Goal: Task Accomplishment & Management: Complete application form

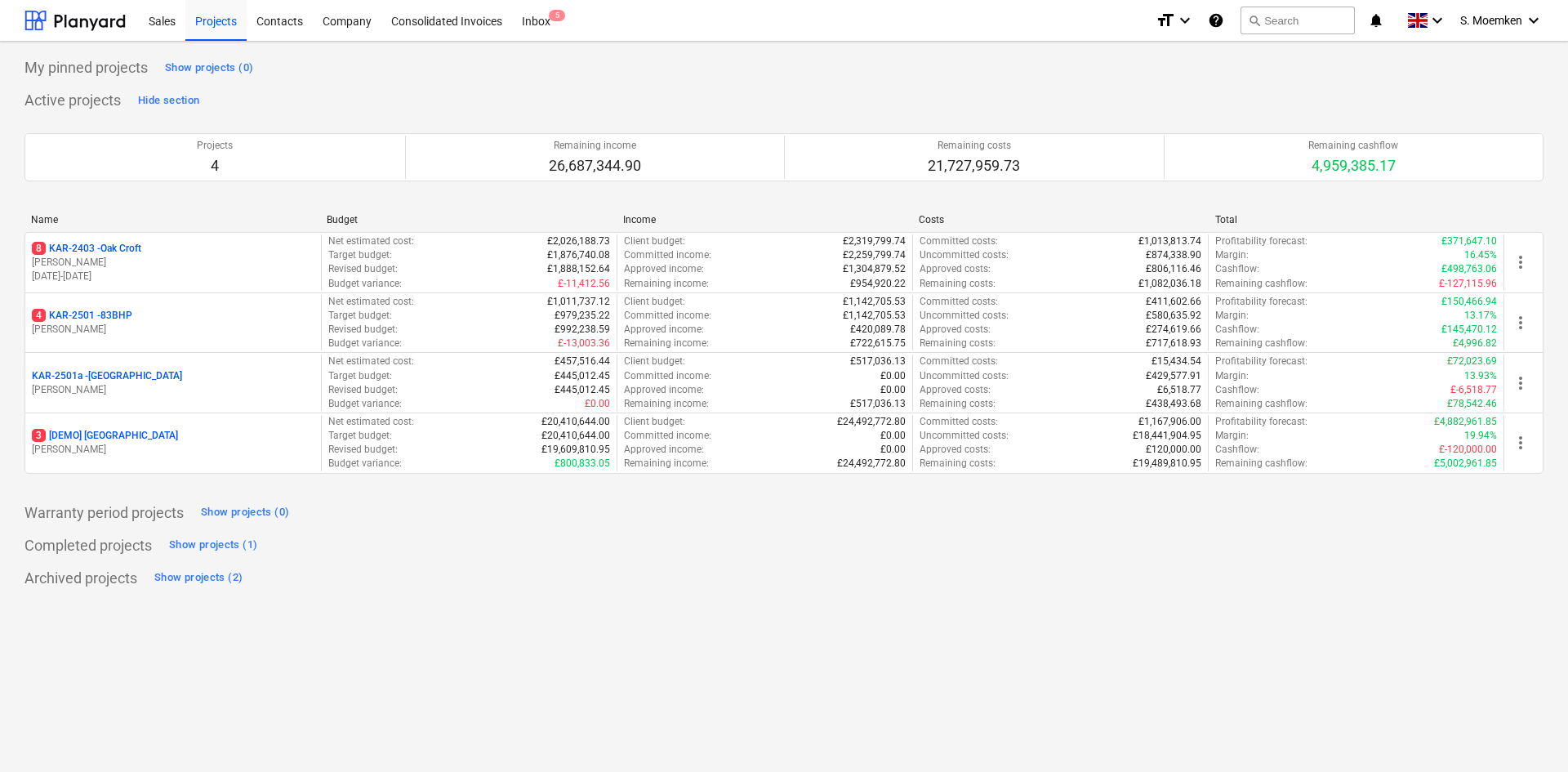
click at [146, 317] on div "4 KAR-2501 - 83BHP" at bounding box center [173, 316] width 283 height 14
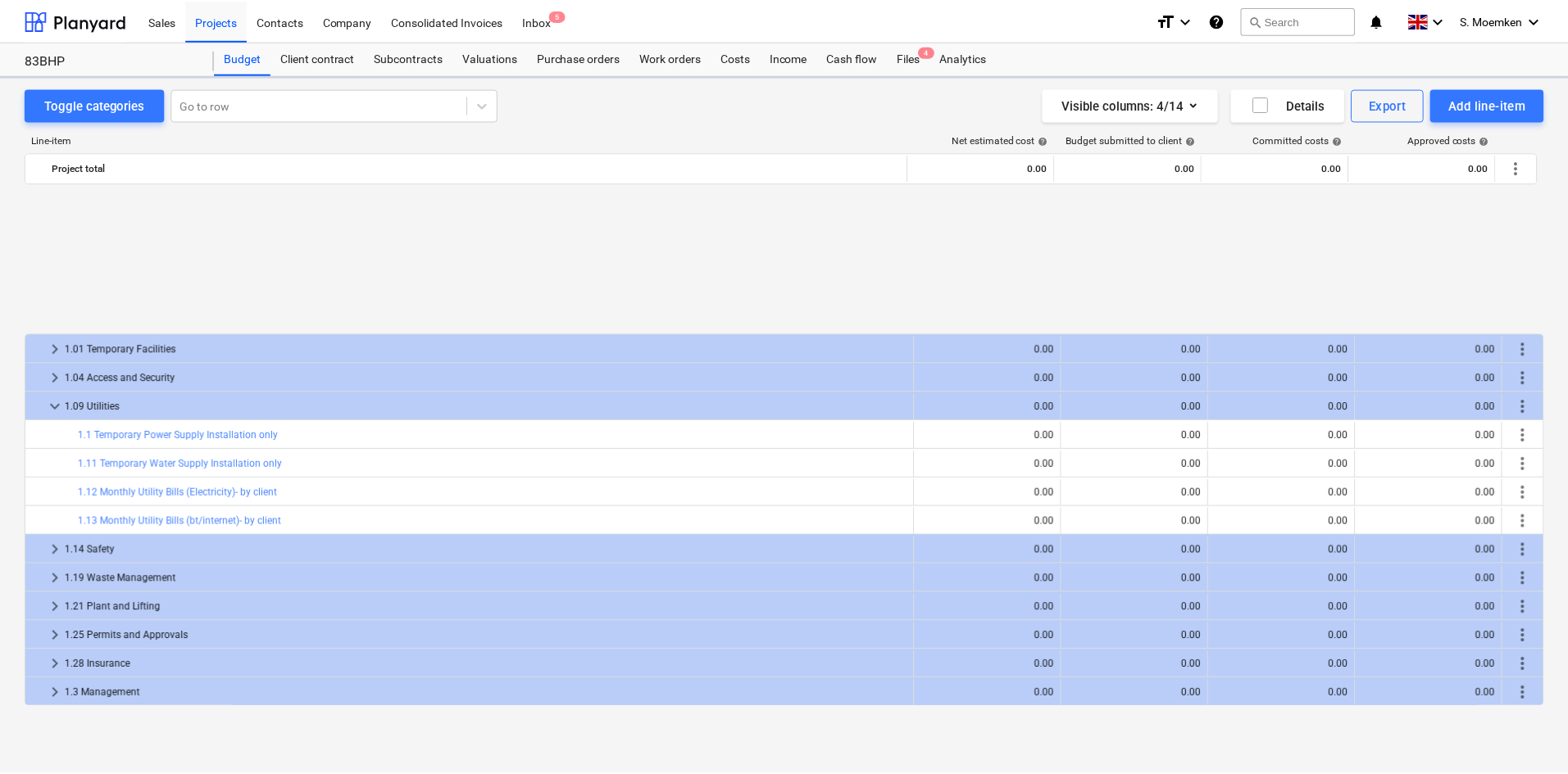
scroll to position [737, 0]
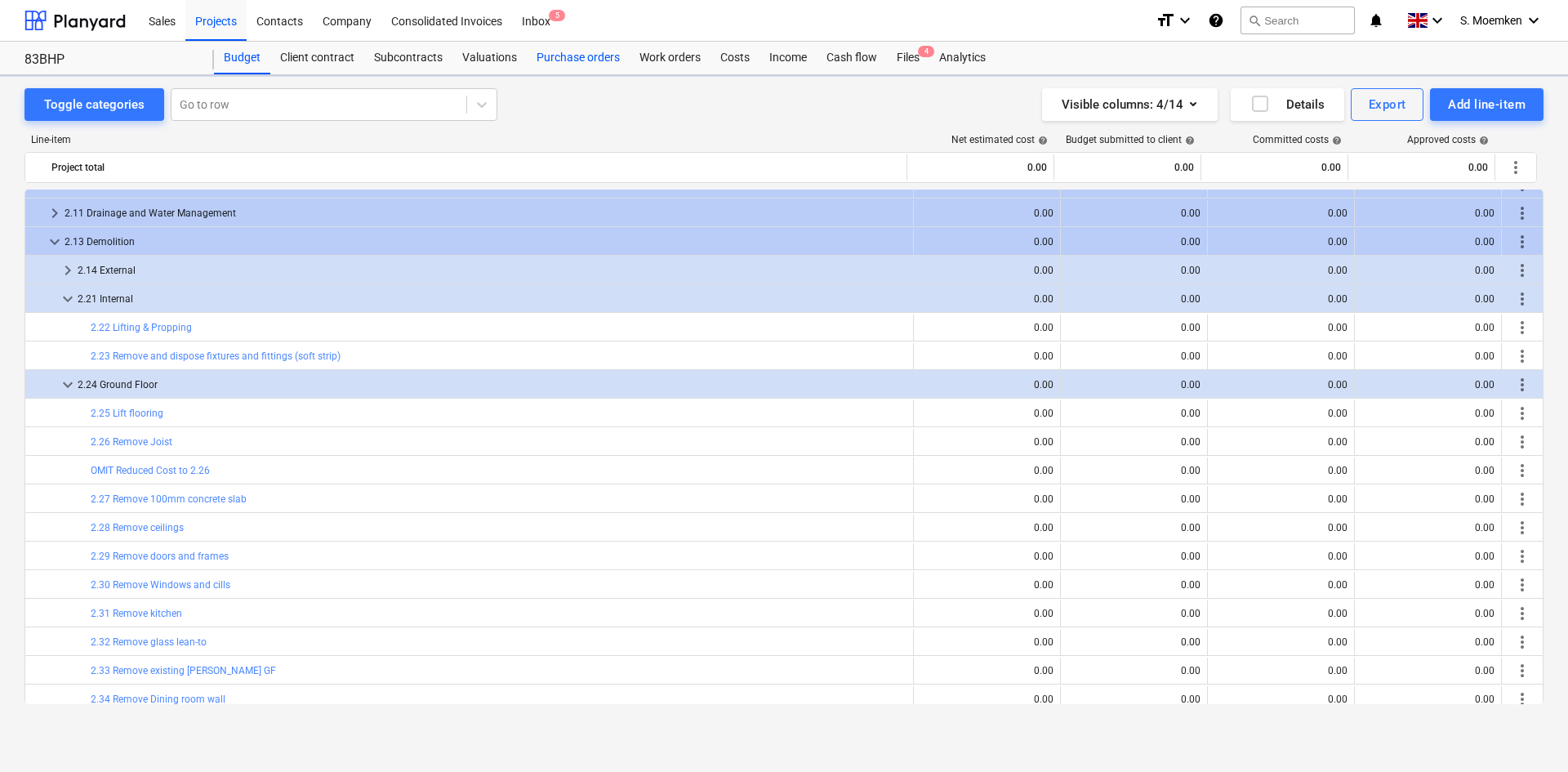
click at [571, 57] on div "Purchase orders" at bounding box center [578, 57] width 103 height 32
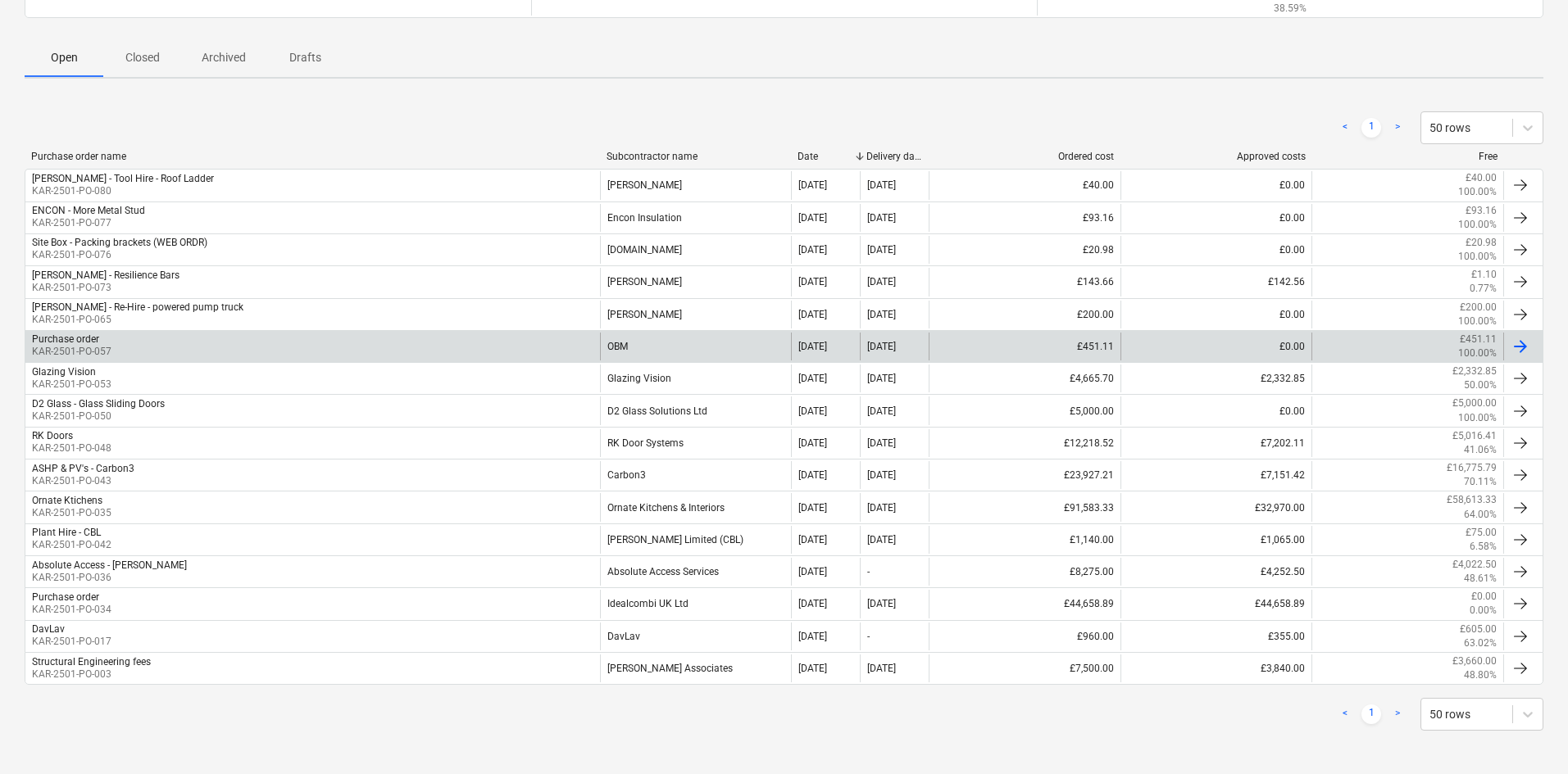
scroll to position [204, 0]
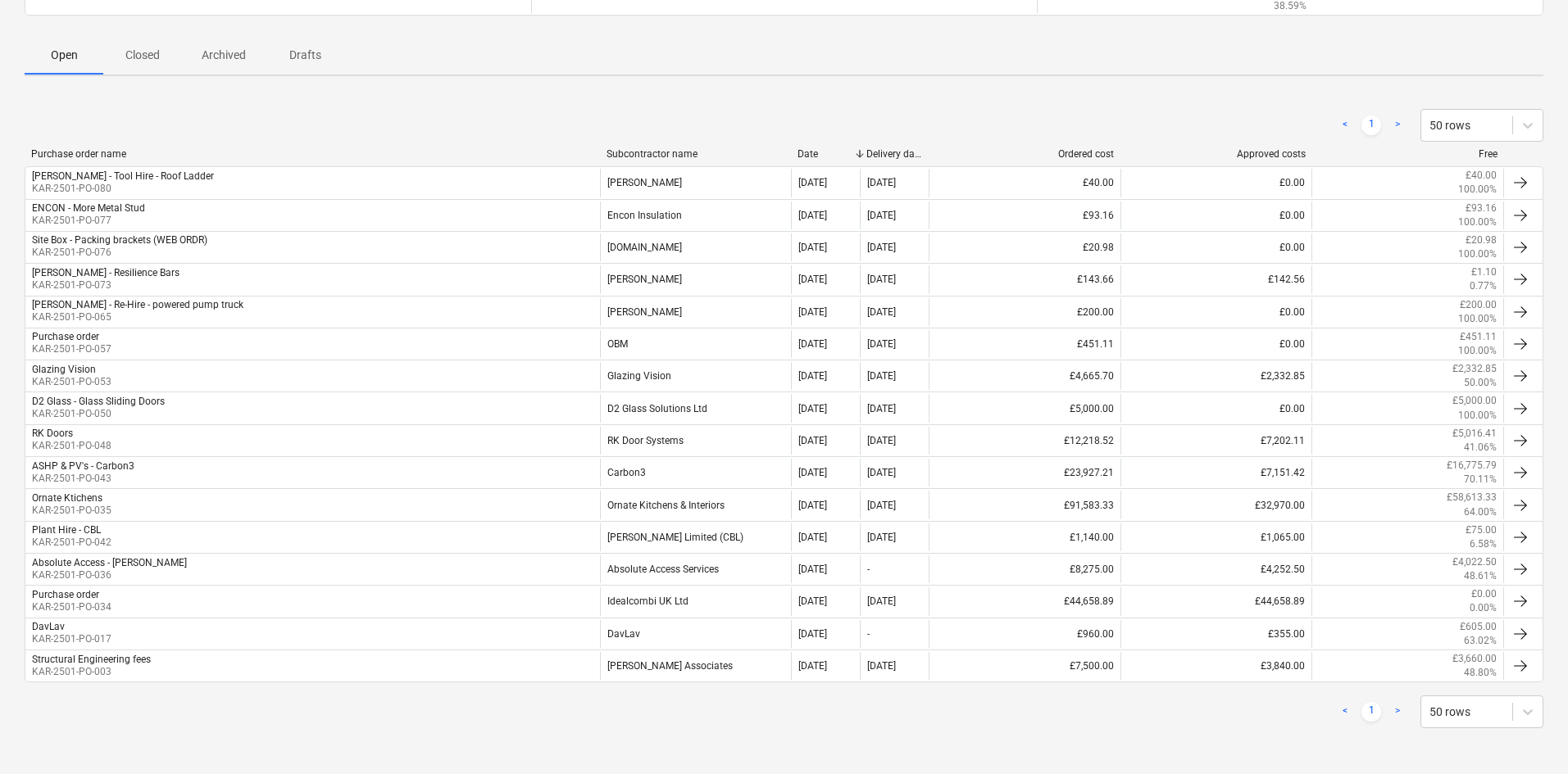
click at [657, 145] on div "< 1 > 50 rows" at bounding box center [784, 125] width 1520 height 46
click at [652, 154] on div "Subcontractor name" at bounding box center [696, 154] width 179 height 12
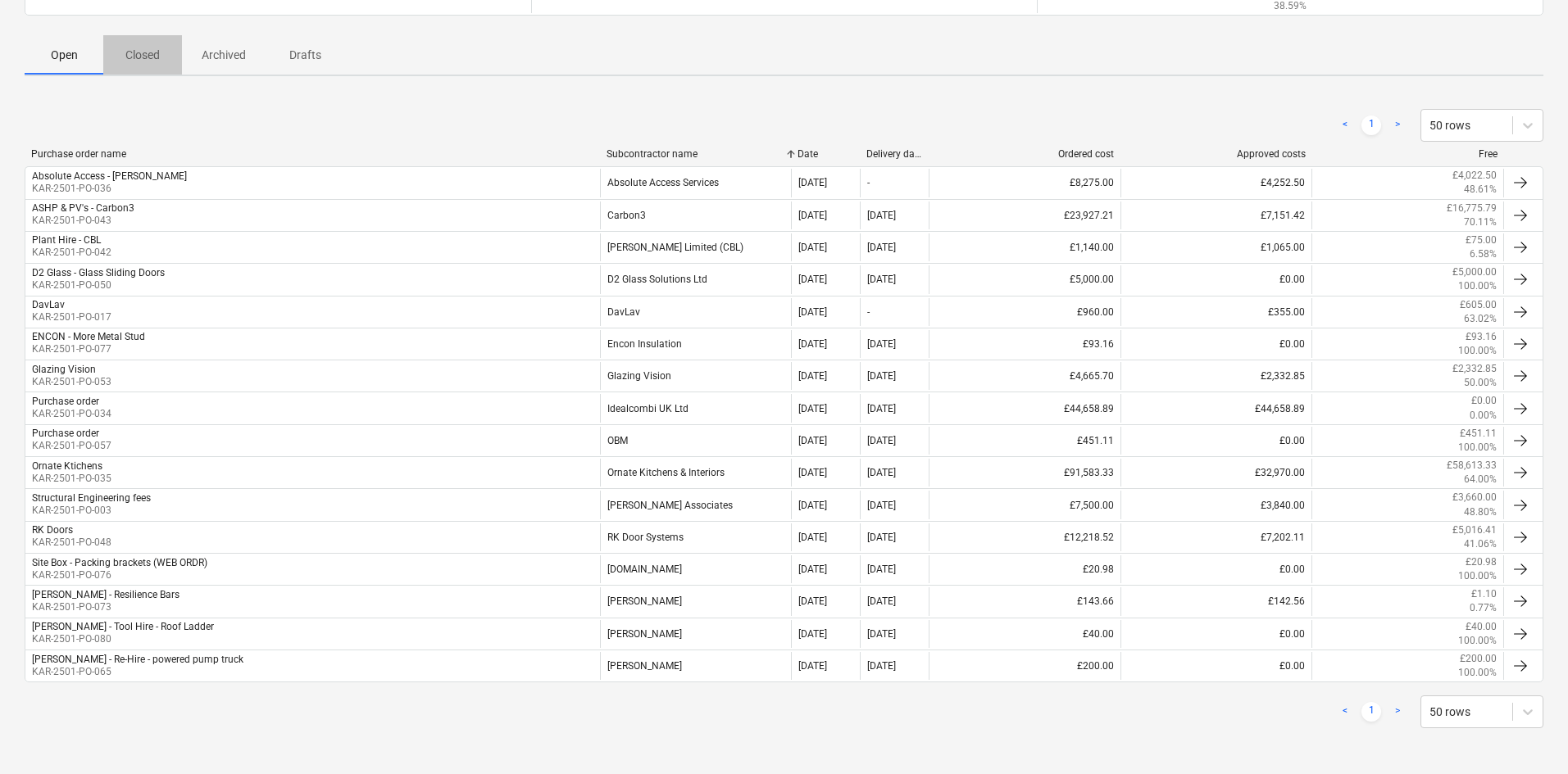
click at [142, 58] on p "Closed" at bounding box center [142, 55] width 39 height 18
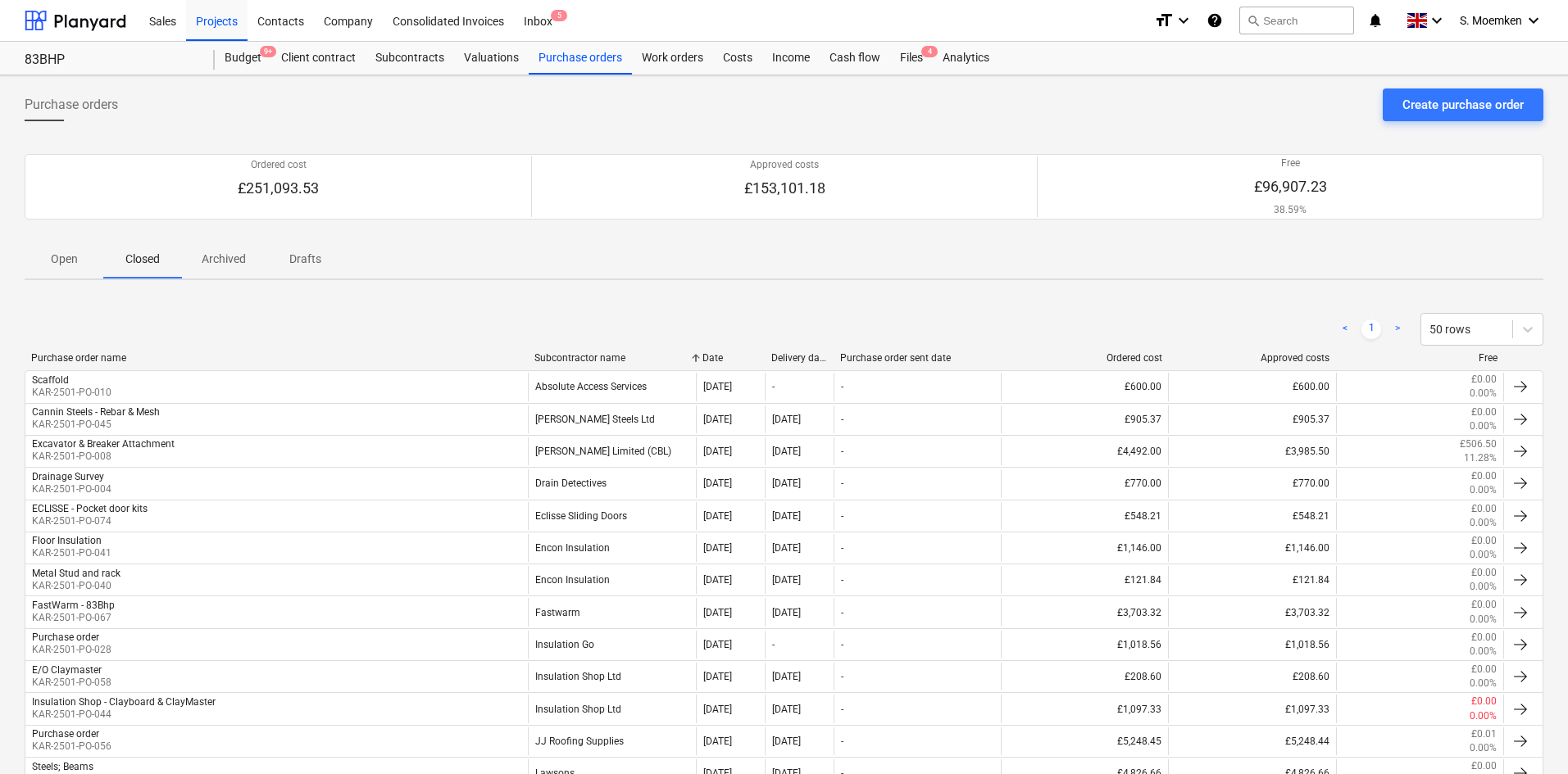
click at [66, 258] on p "Open" at bounding box center [63, 259] width 39 height 18
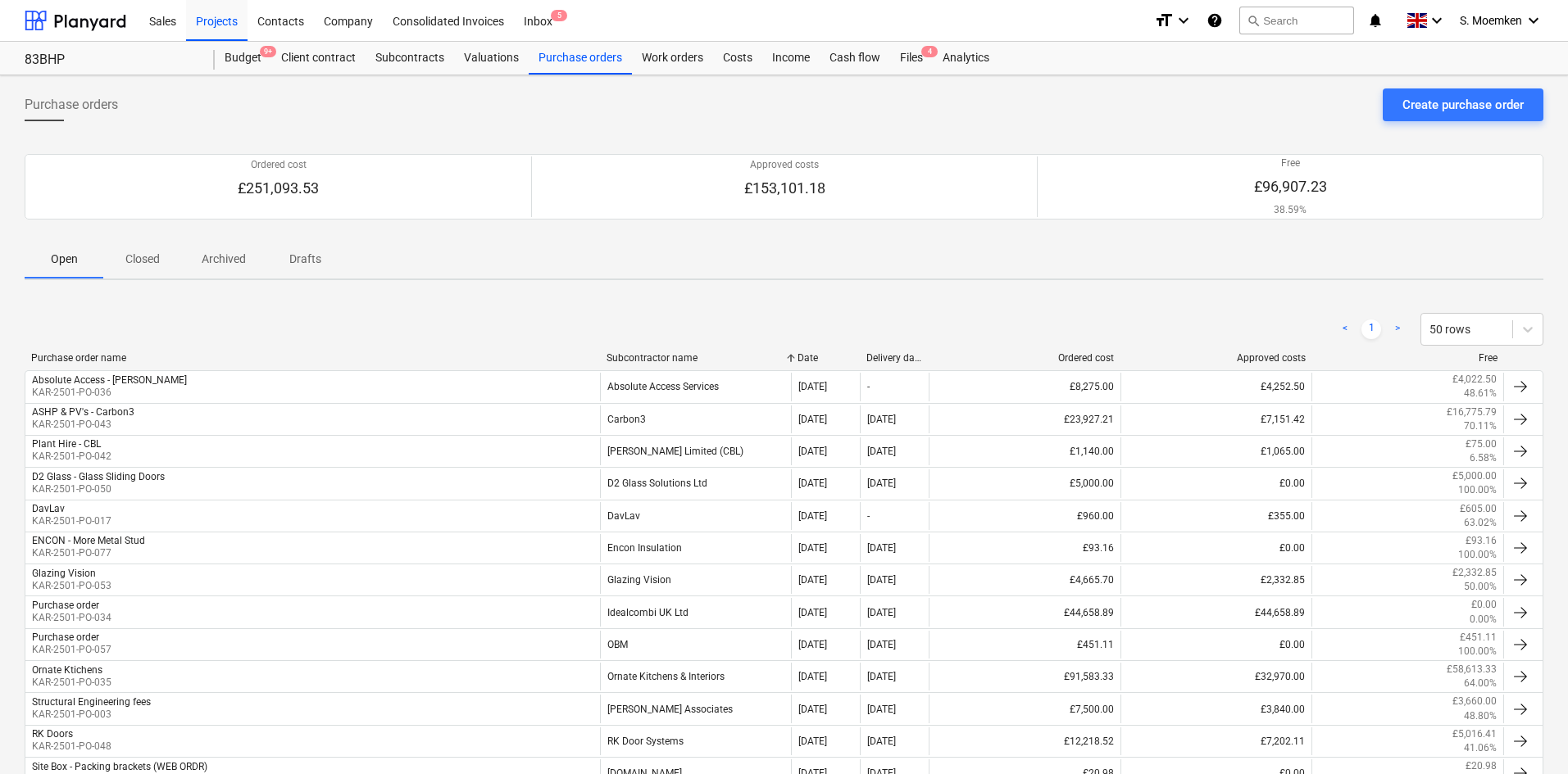
scroll to position [204, 0]
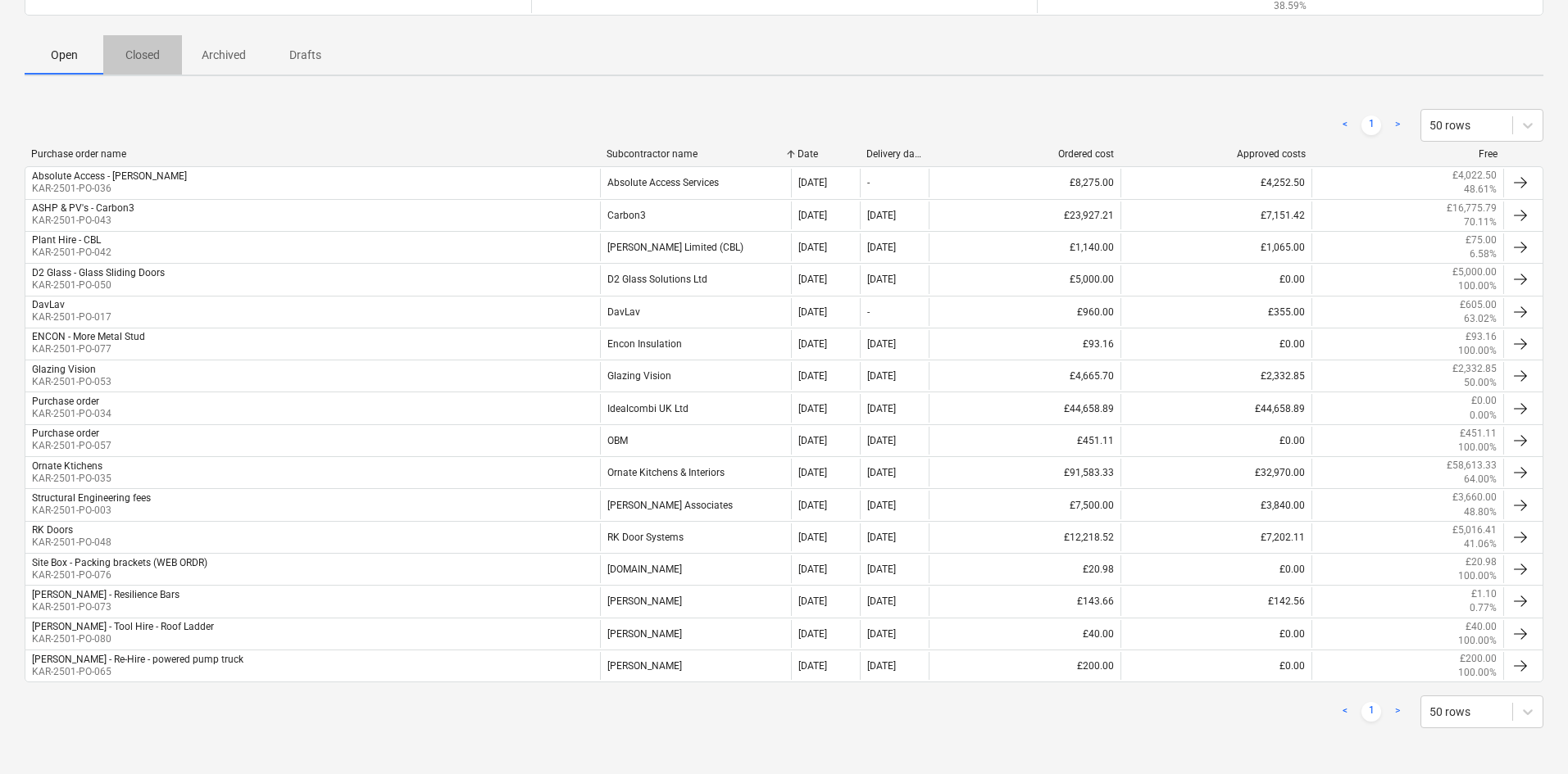
click at [138, 62] on p "Closed" at bounding box center [142, 55] width 39 height 18
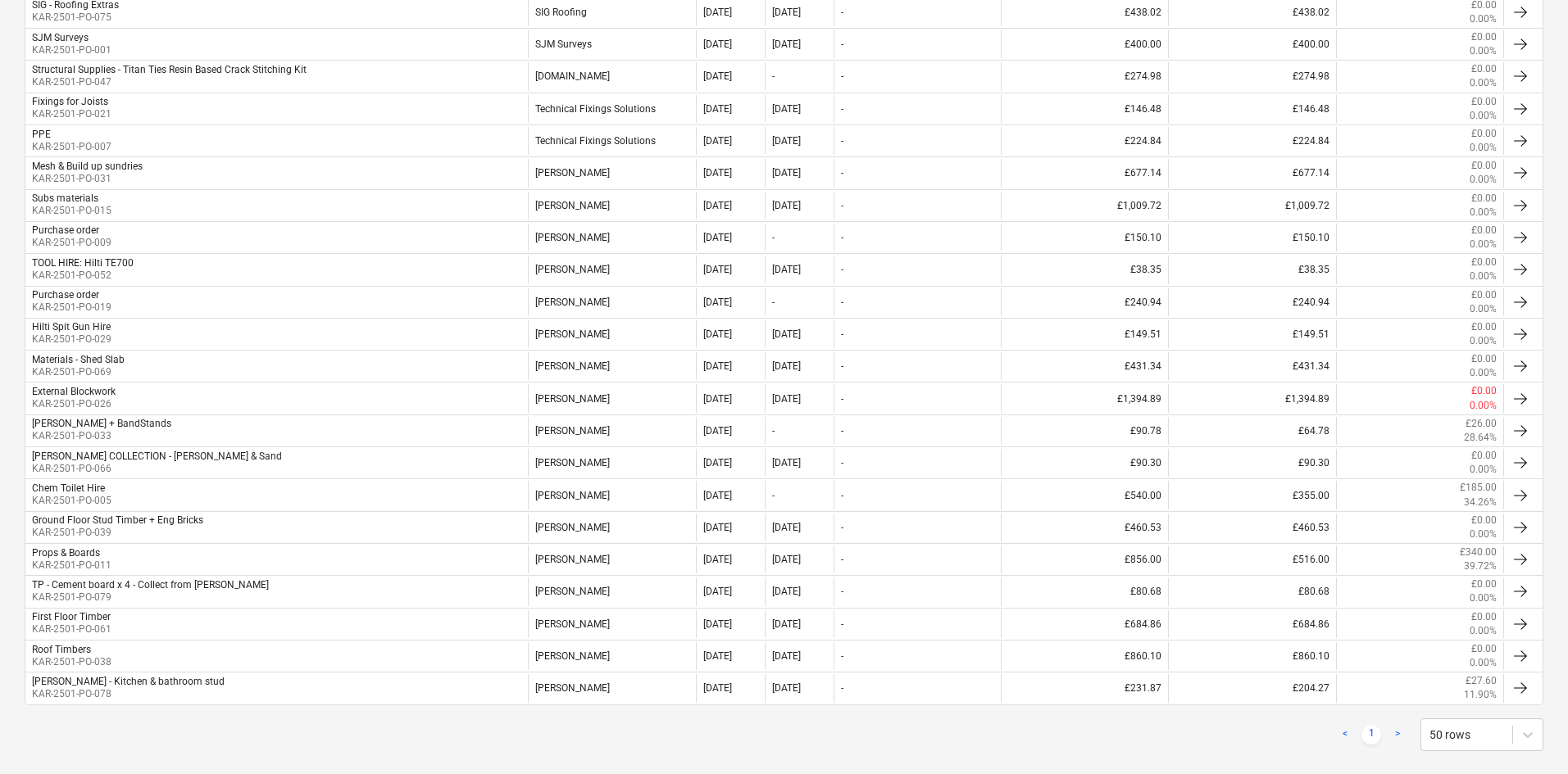
scroll to position [1267, 0]
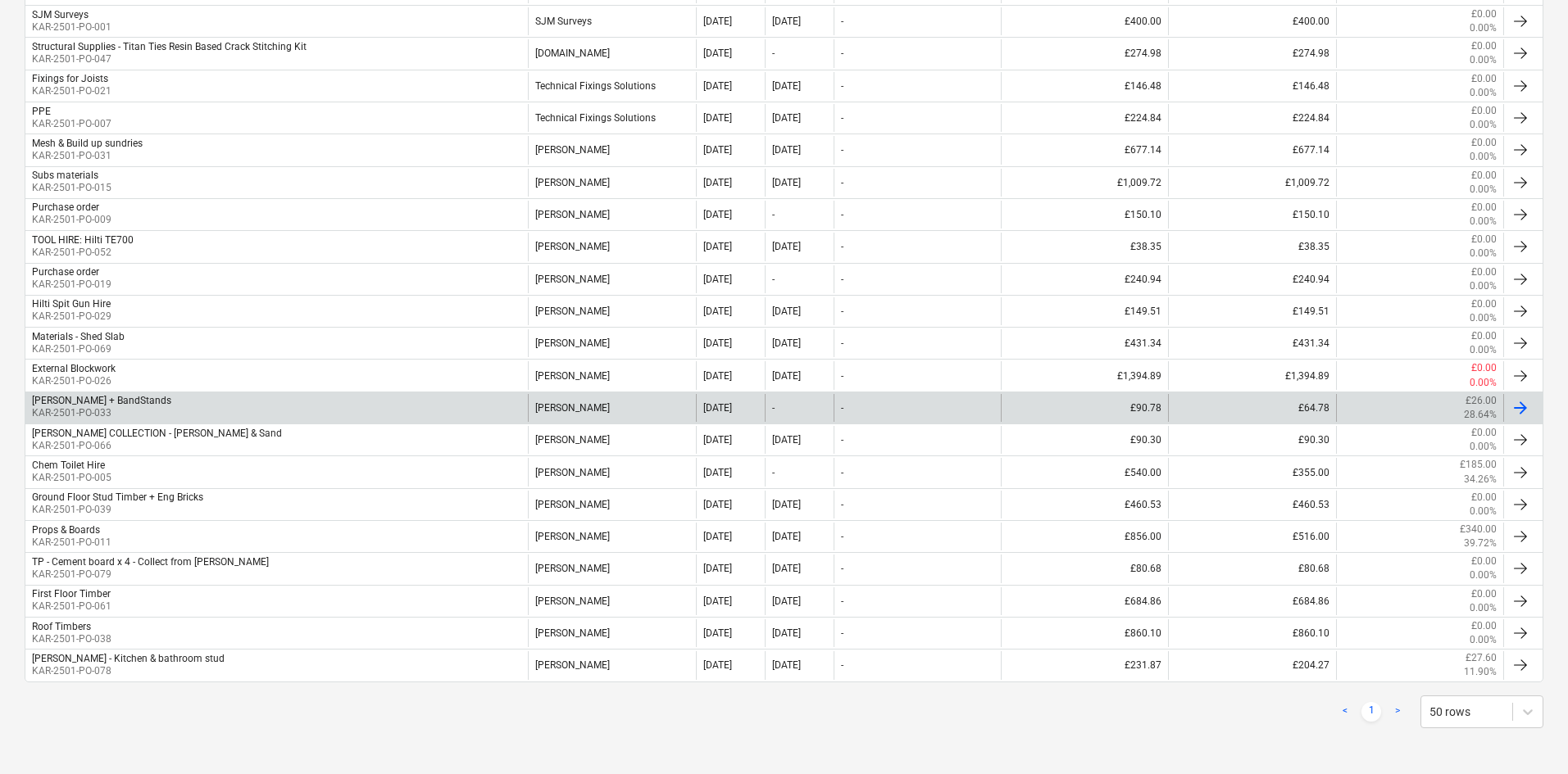
click at [280, 405] on div "[PERSON_NAME] + BandStands KAR-2501-PO-033" at bounding box center [277, 407] width 503 height 28
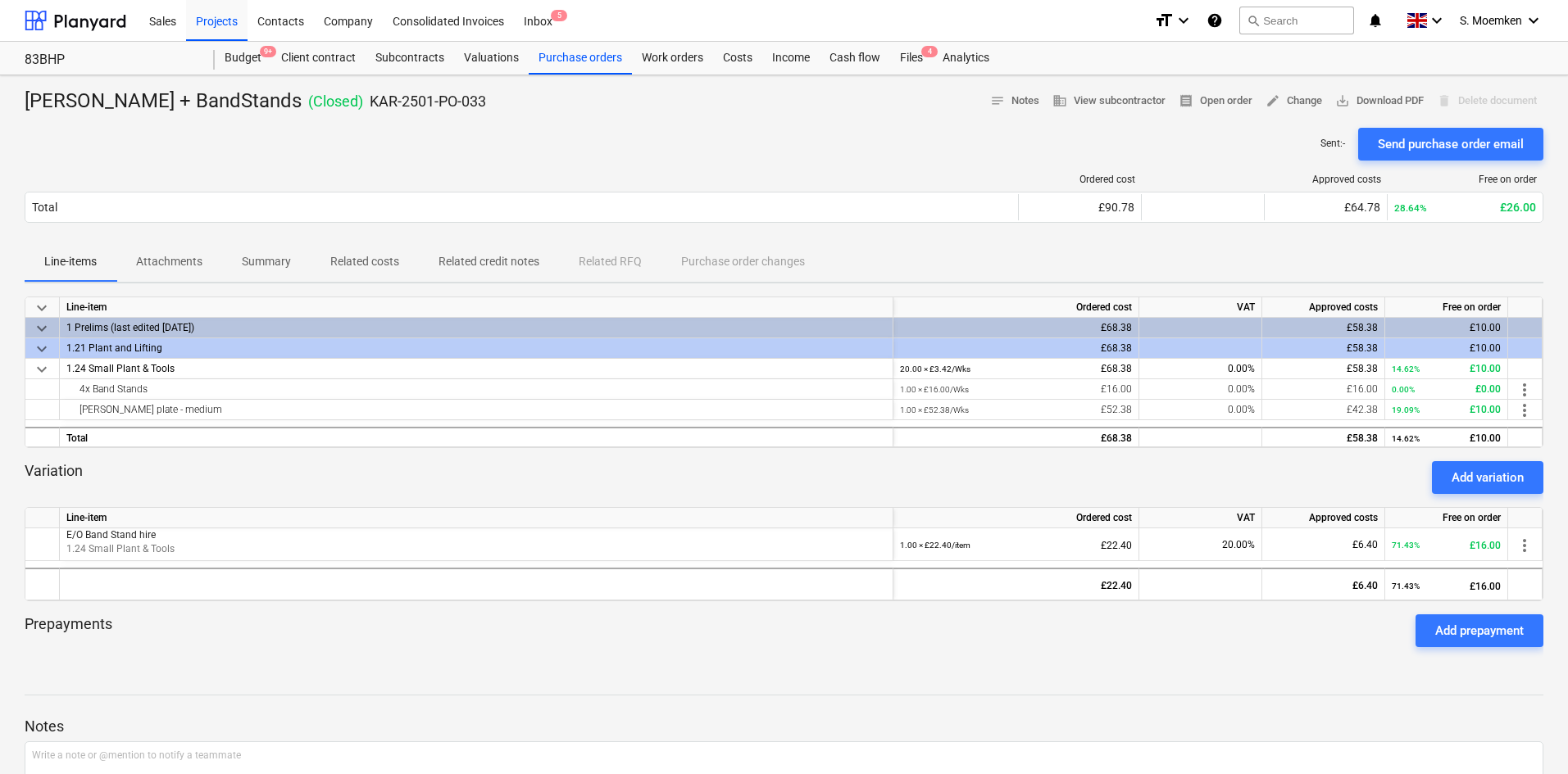
click at [361, 257] on p "Related costs" at bounding box center [365, 261] width 69 height 18
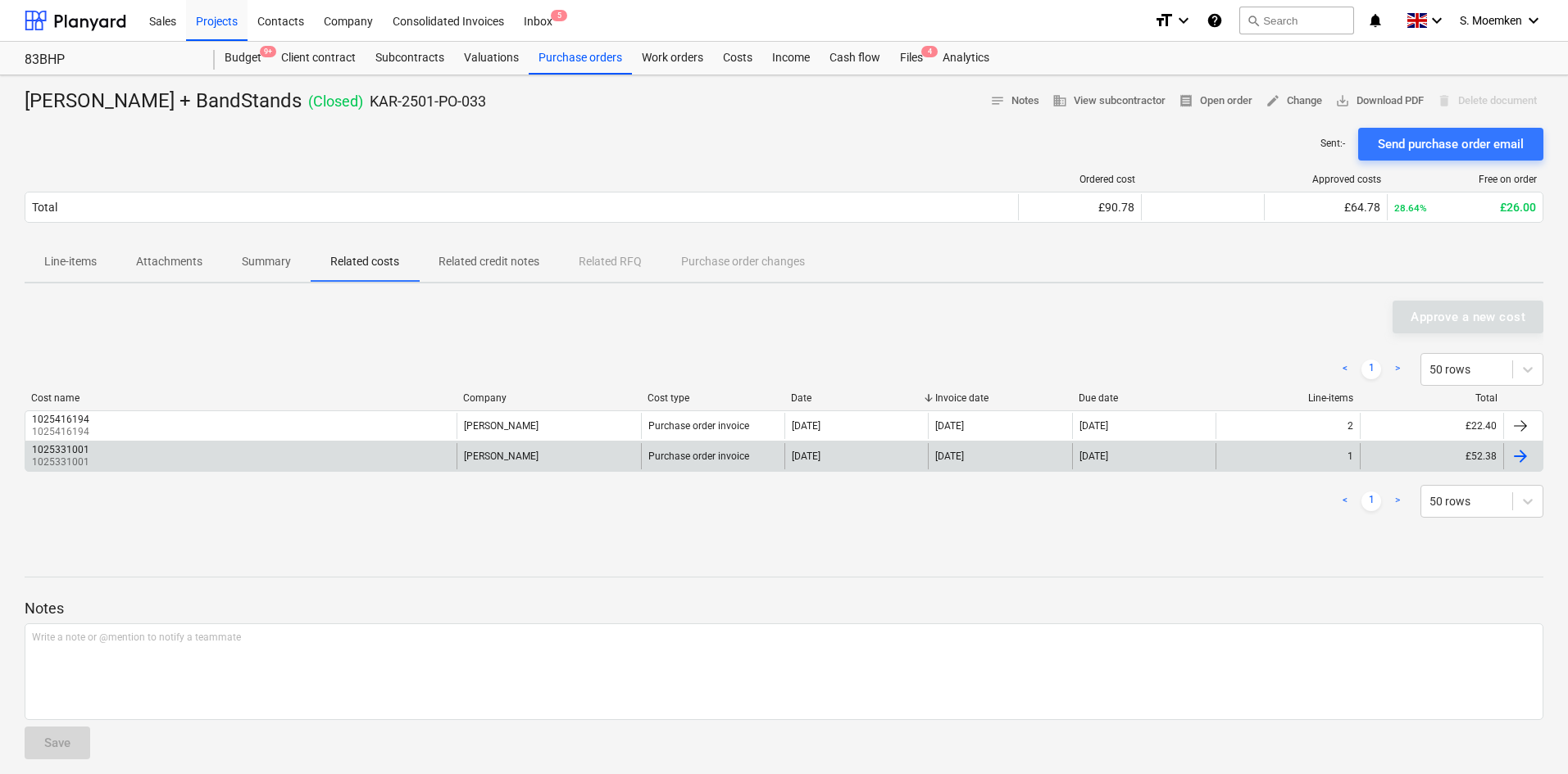
click at [850, 460] on div "[DATE]" at bounding box center [856, 456] width 144 height 26
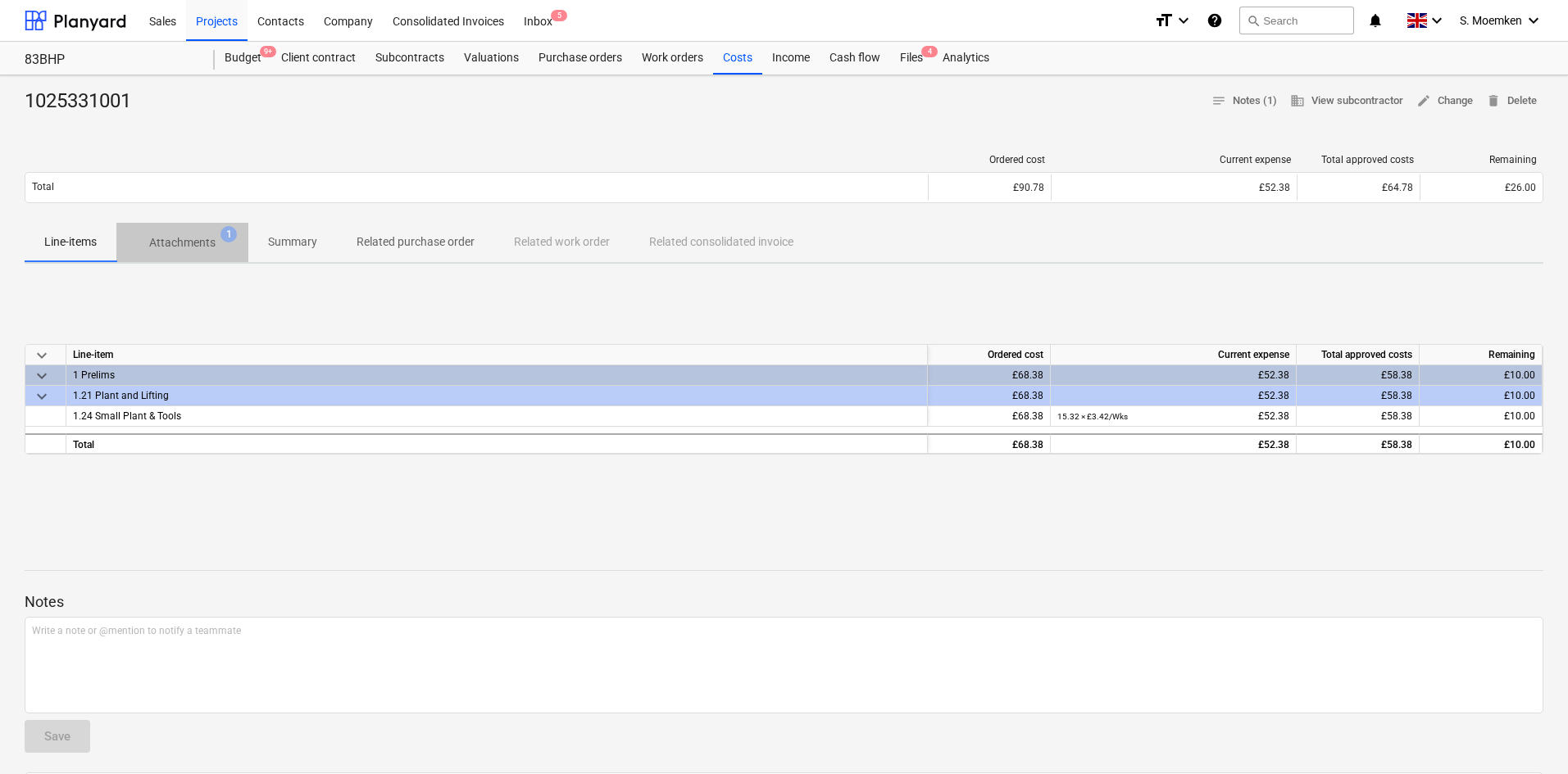
click at [184, 238] on p "Attachments" at bounding box center [182, 243] width 66 height 18
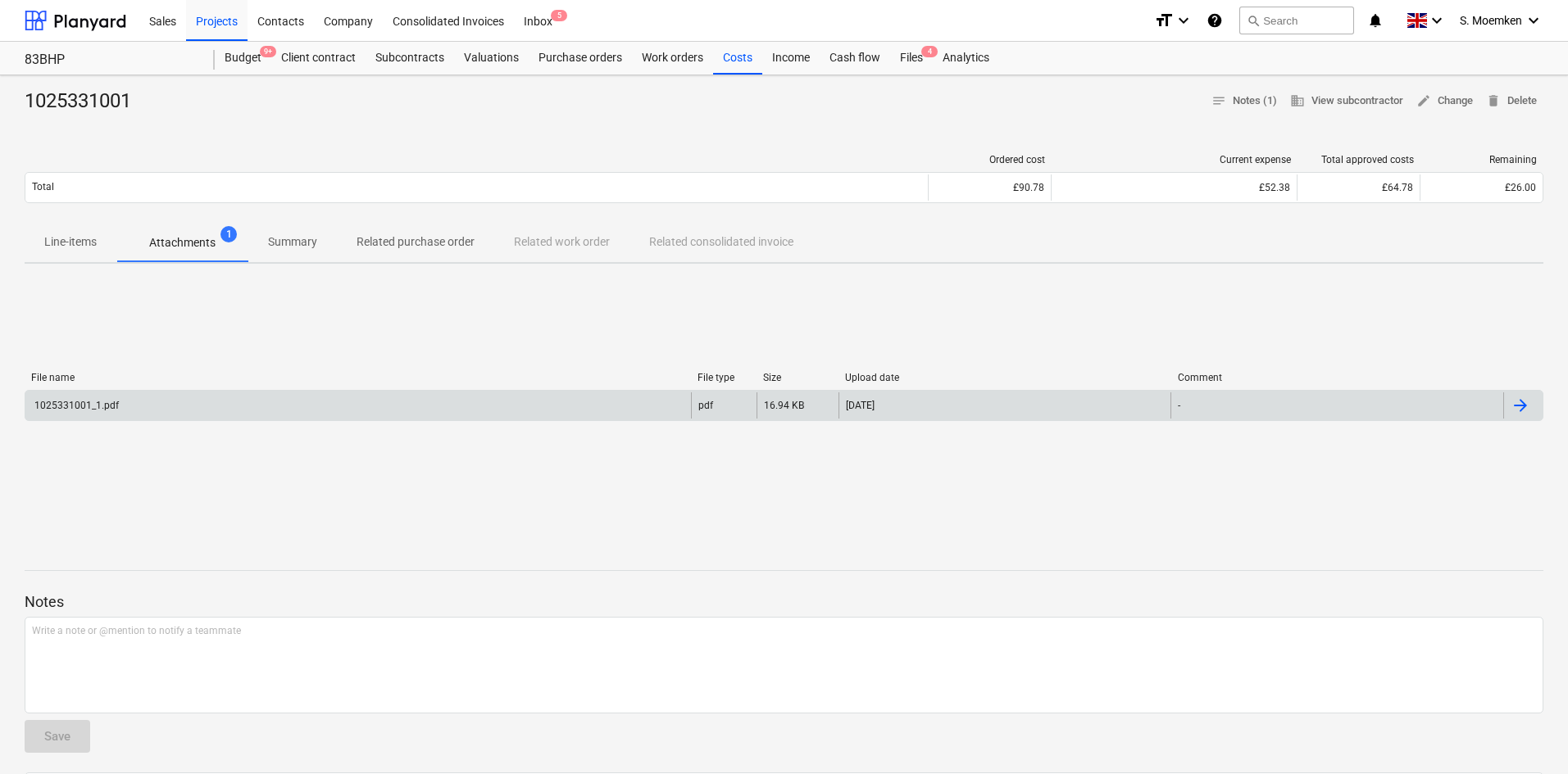
click at [580, 407] on div "1025331001_1.pdf" at bounding box center [358, 405] width 666 height 26
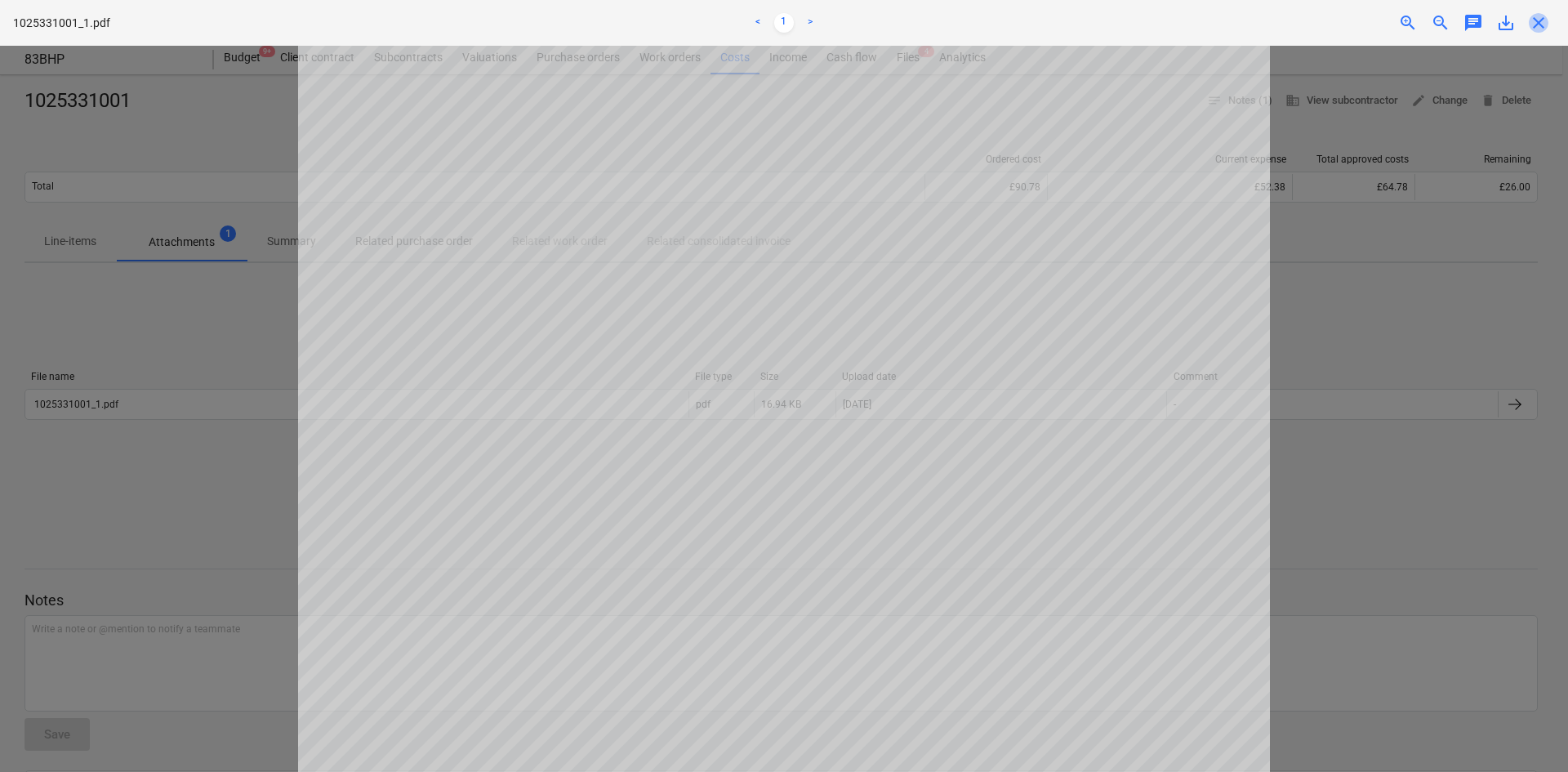
click at [1541, 27] on span "close" at bounding box center [1539, 23] width 20 height 20
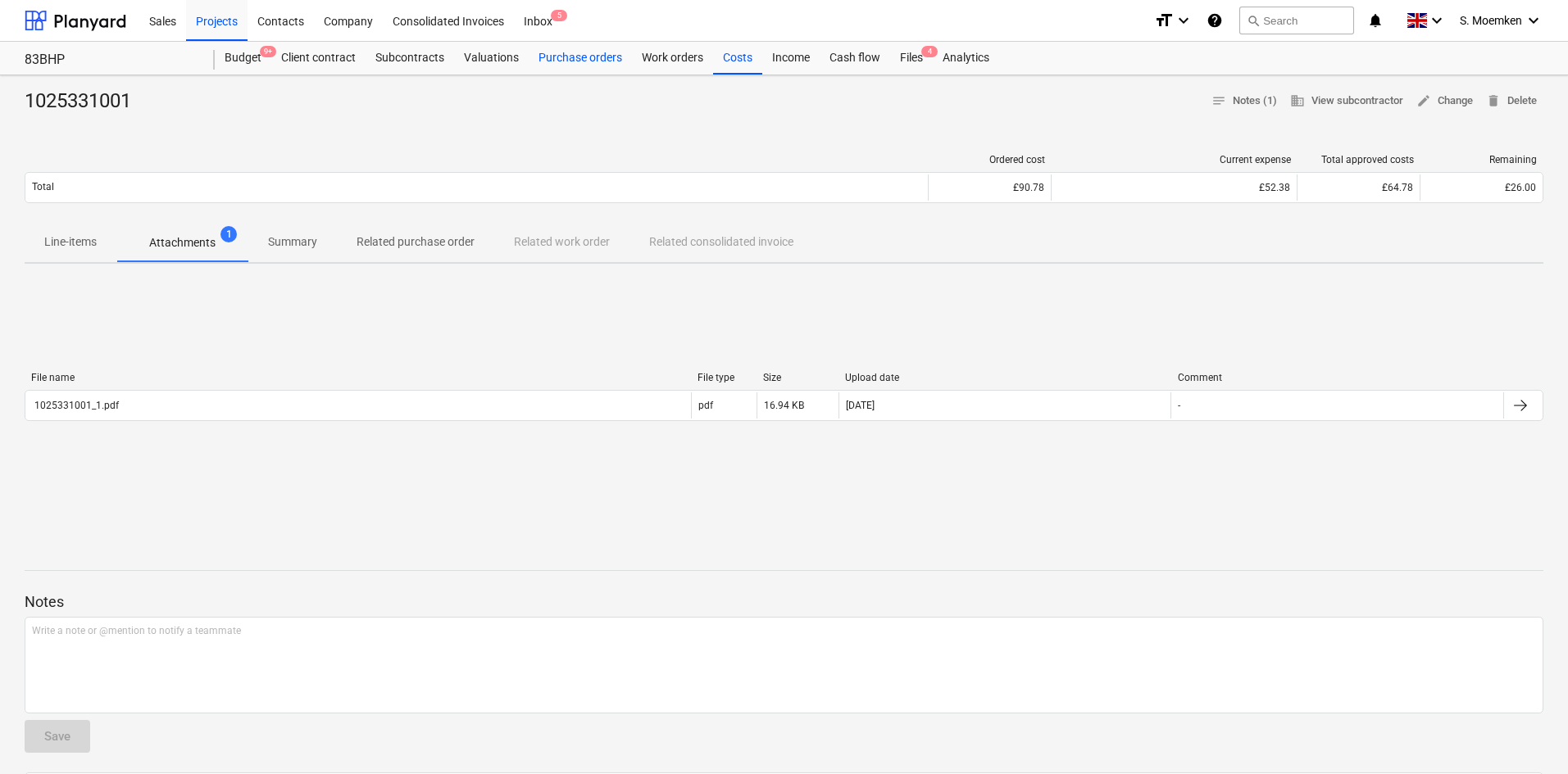
click at [597, 62] on div "Purchase orders" at bounding box center [581, 58] width 104 height 33
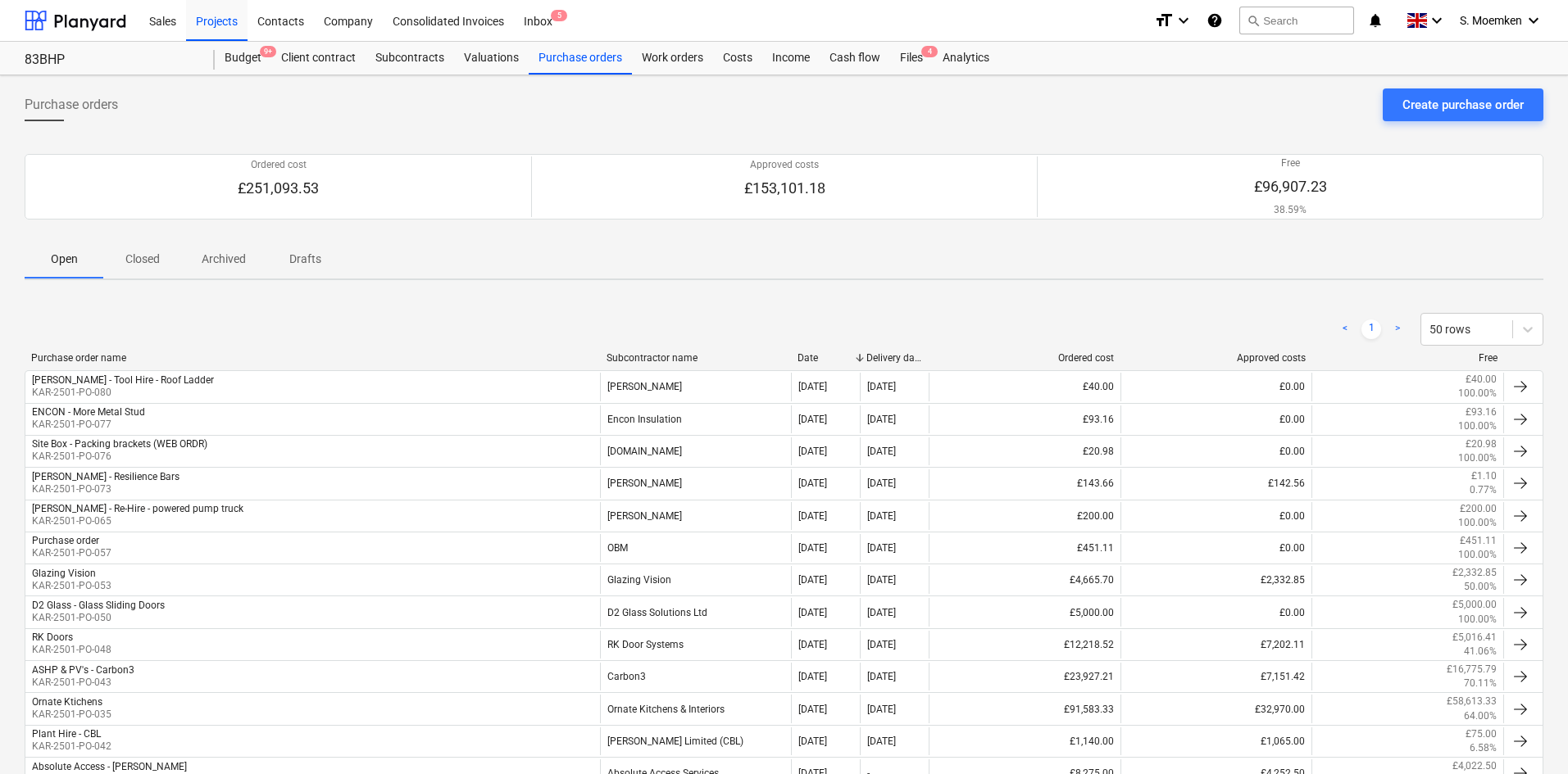
click at [647, 357] on div "Subcontractor name" at bounding box center [696, 358] width 179 height 12
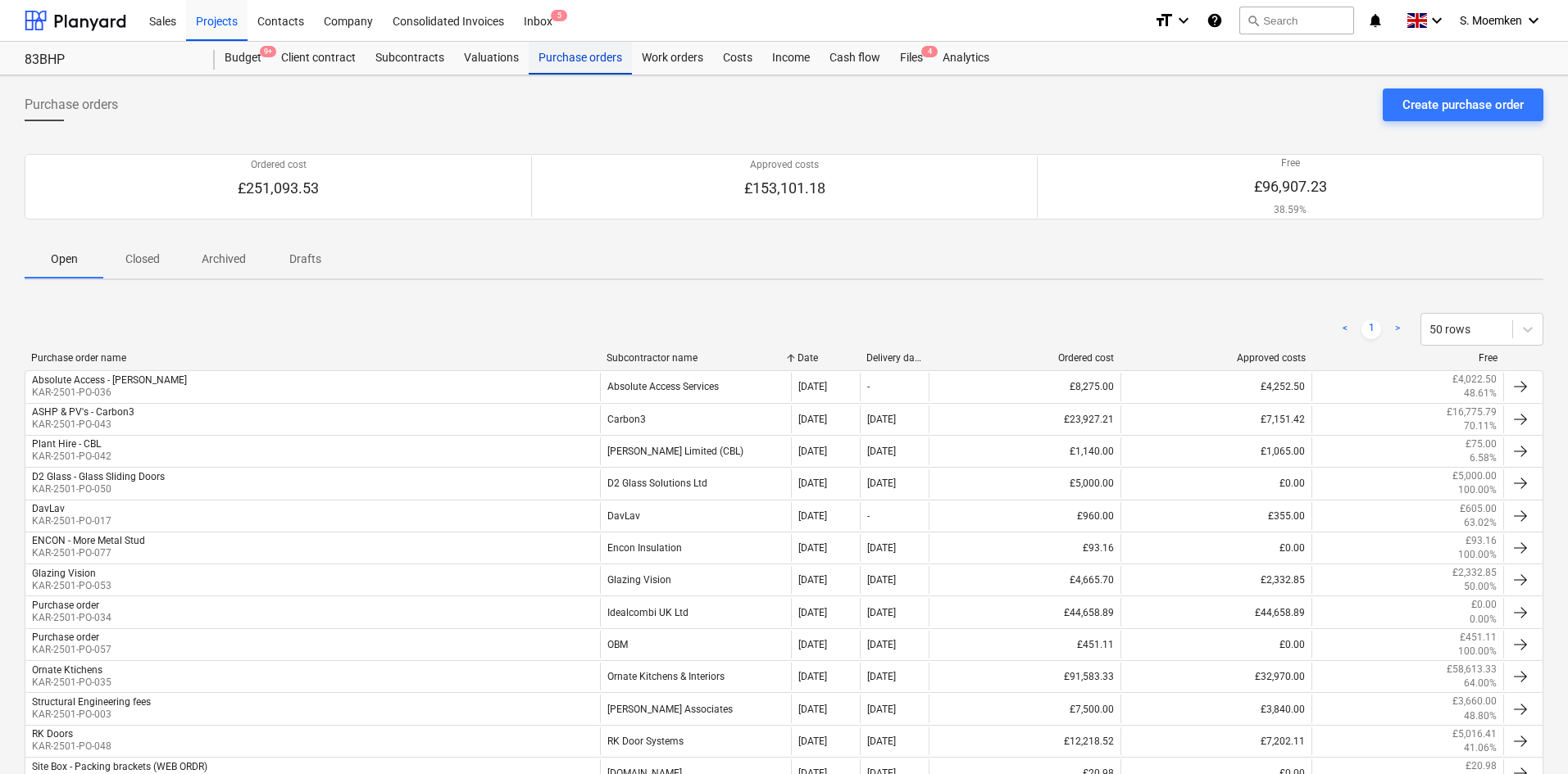
click at [583, 59] on div "Purchase orders" at bounding box center [581, 58] width 104 height 33
click at [136, 259] on p "Closed" at bounding box center [142, 259] width 39 height 18
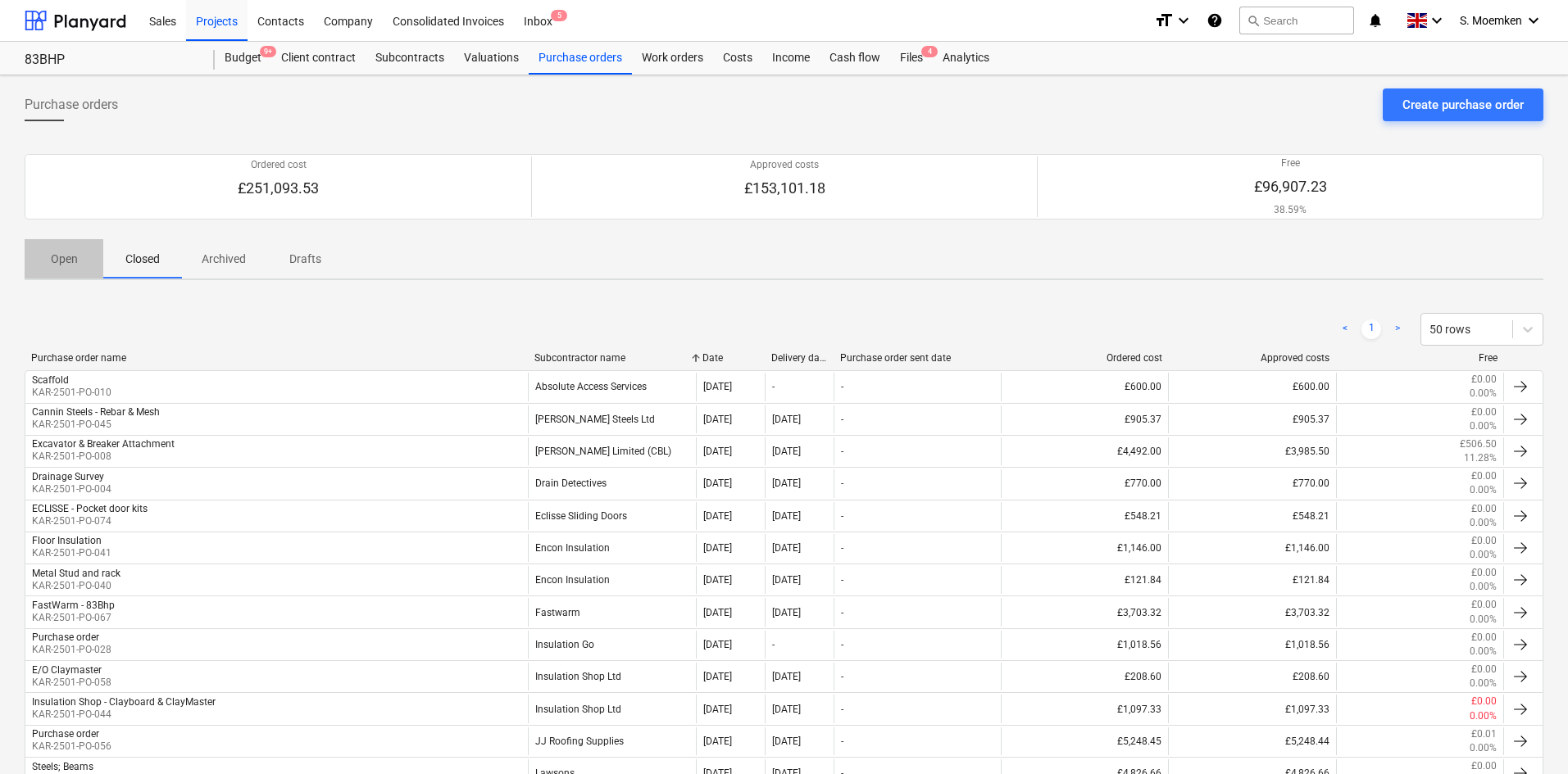
click at [48, 265] on p "Open" at bounding box center [63, 259] width 39 height 18
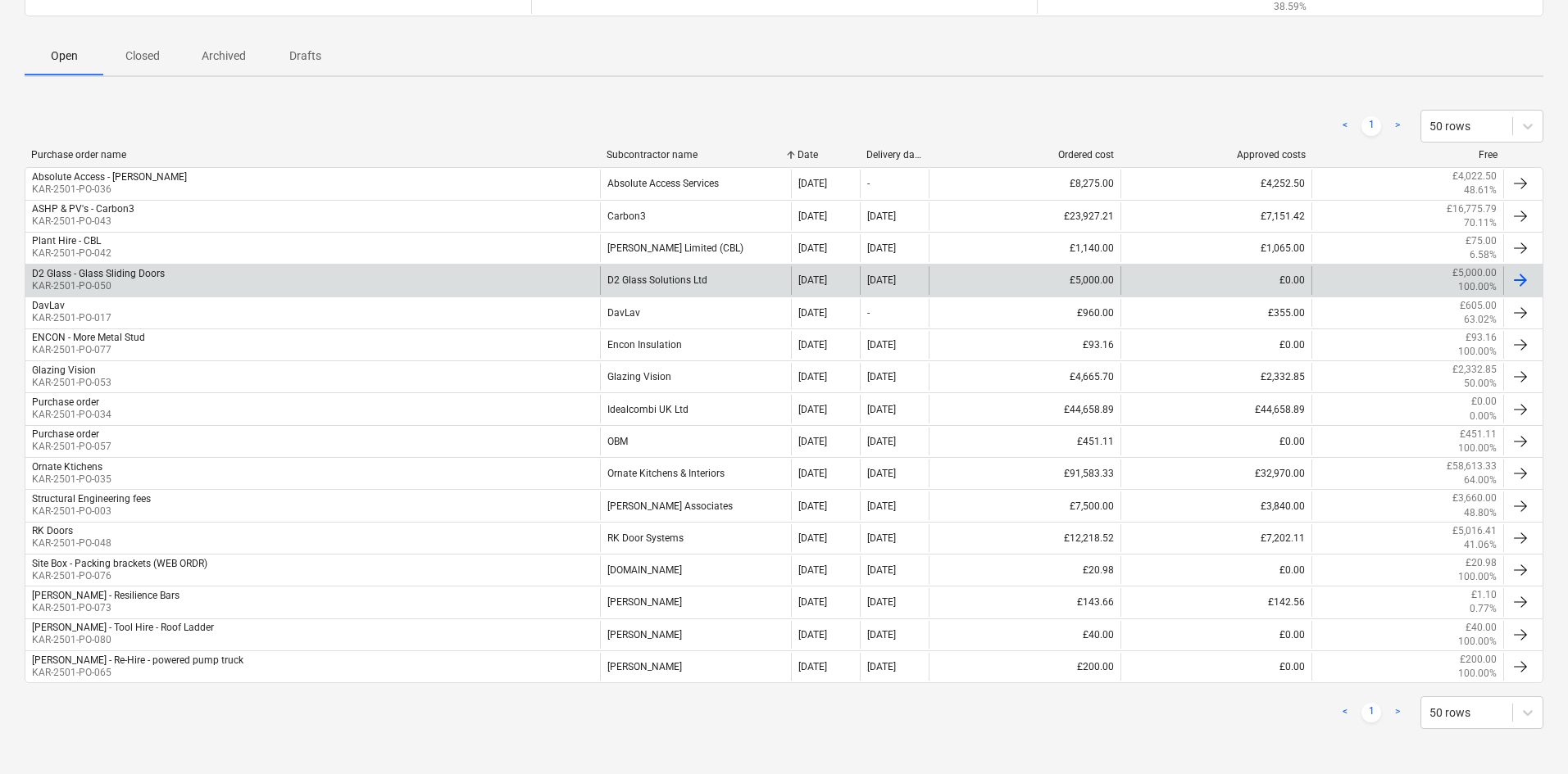
scroll to position [204, 0]
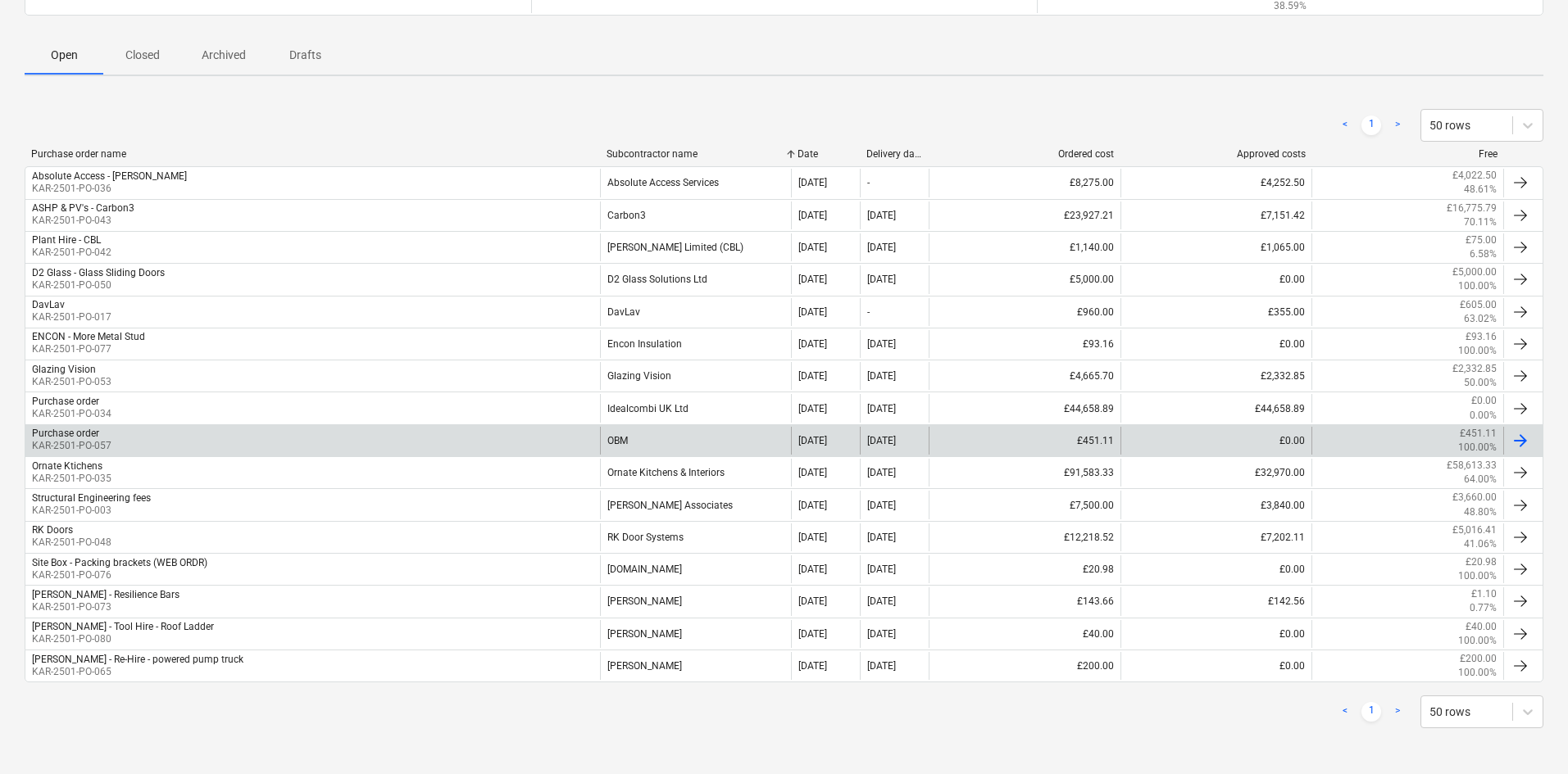
click at [164, 433] on div "Purchase order KAR-2501-PO-057" at bounding box center [312, 440] width 575 height 28
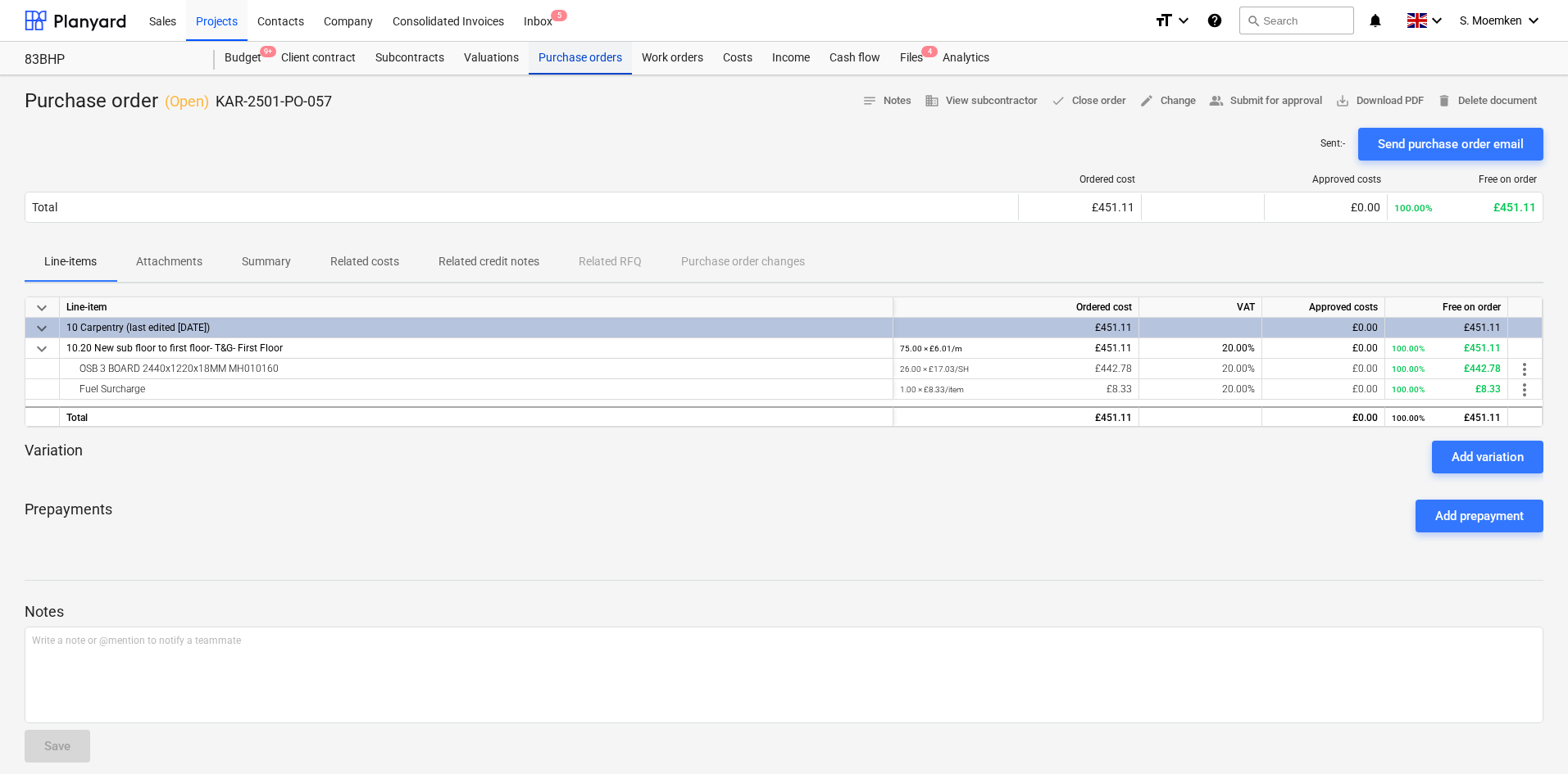
click at [555, 59] on div "Purchase orders" at bounding box center [581, 58] width 104 height 33
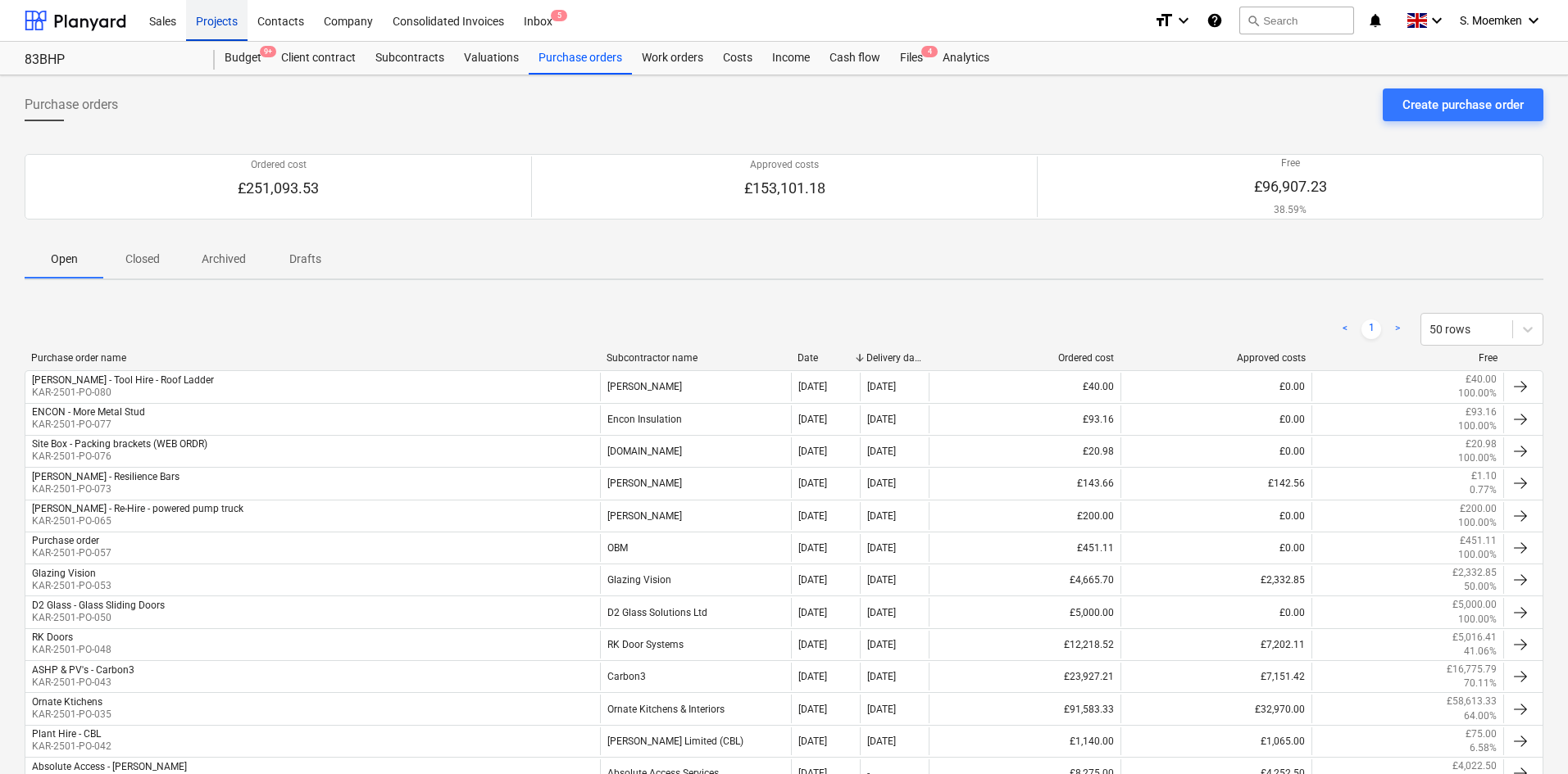
click at [231, 19] on div "Projects" at bounding box center [217, 20] width 62 height 42
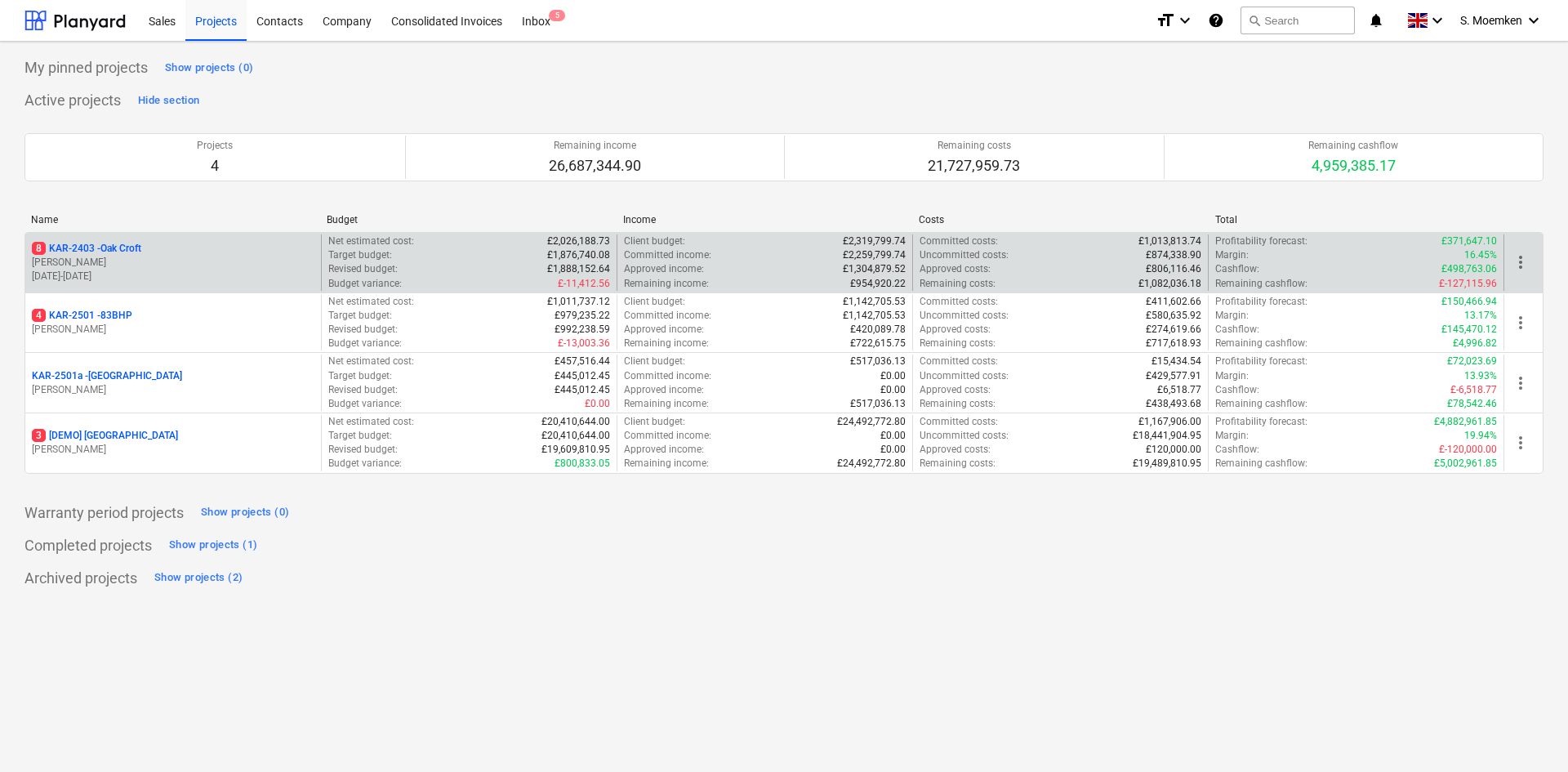
click at [195, 252] on div "8 KAR-2403 - Oak Croft" at bounding box center [173, 249] width 283 height 14
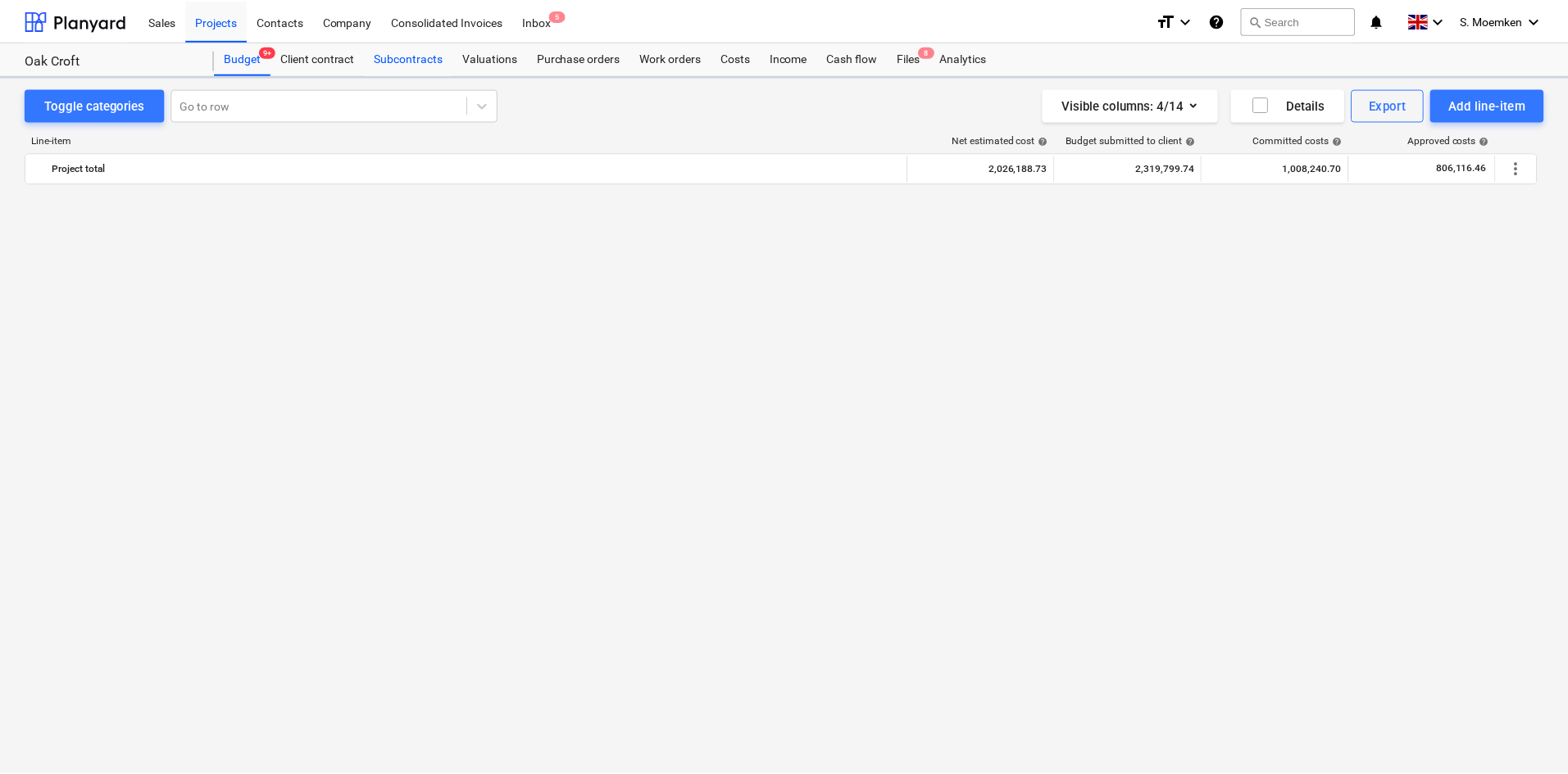
scroll to position [1393, 0]
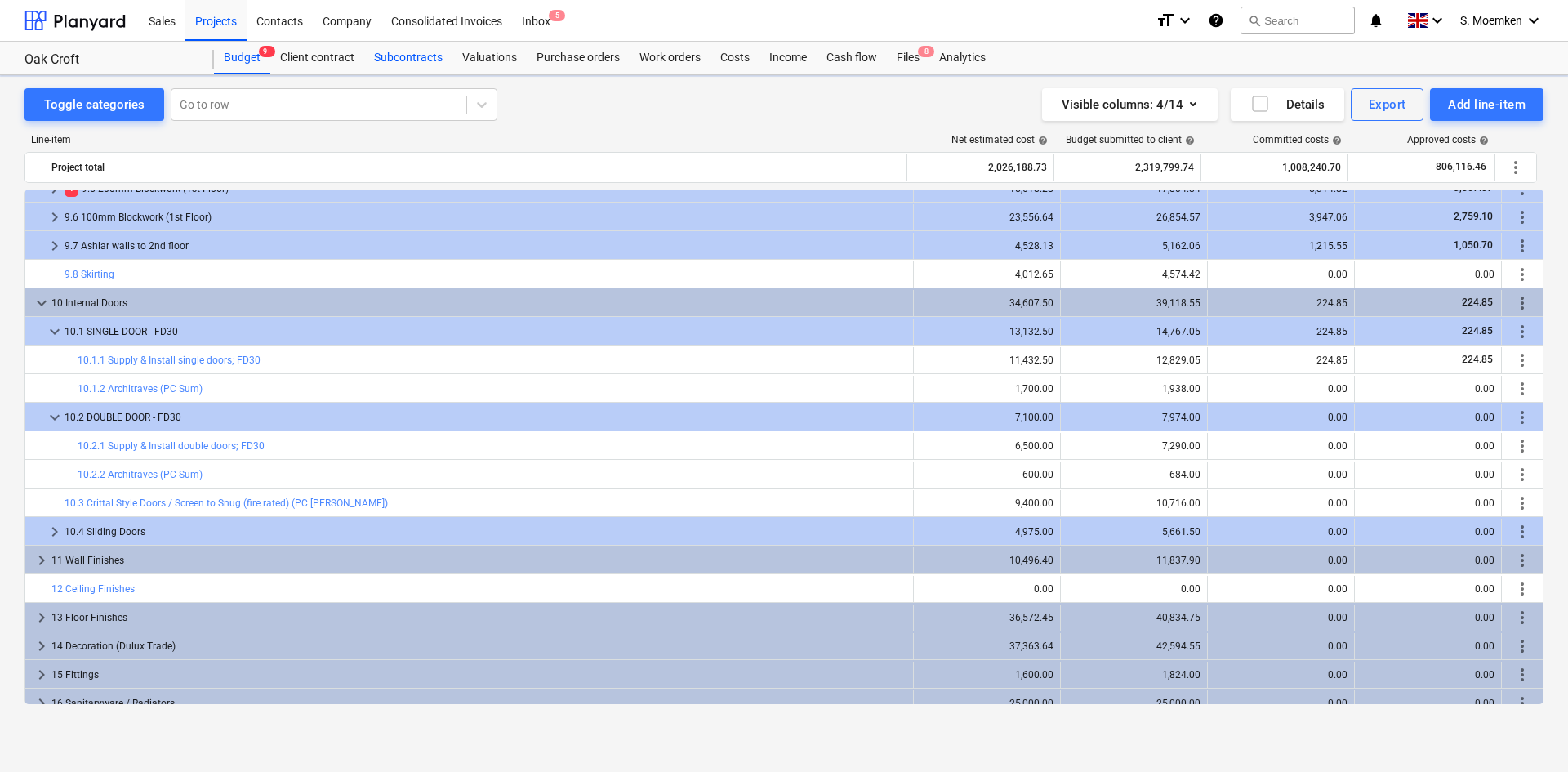
click at [413, 61] on div "Subcontracts" at bounding box center [409, 57] width 88 height 32
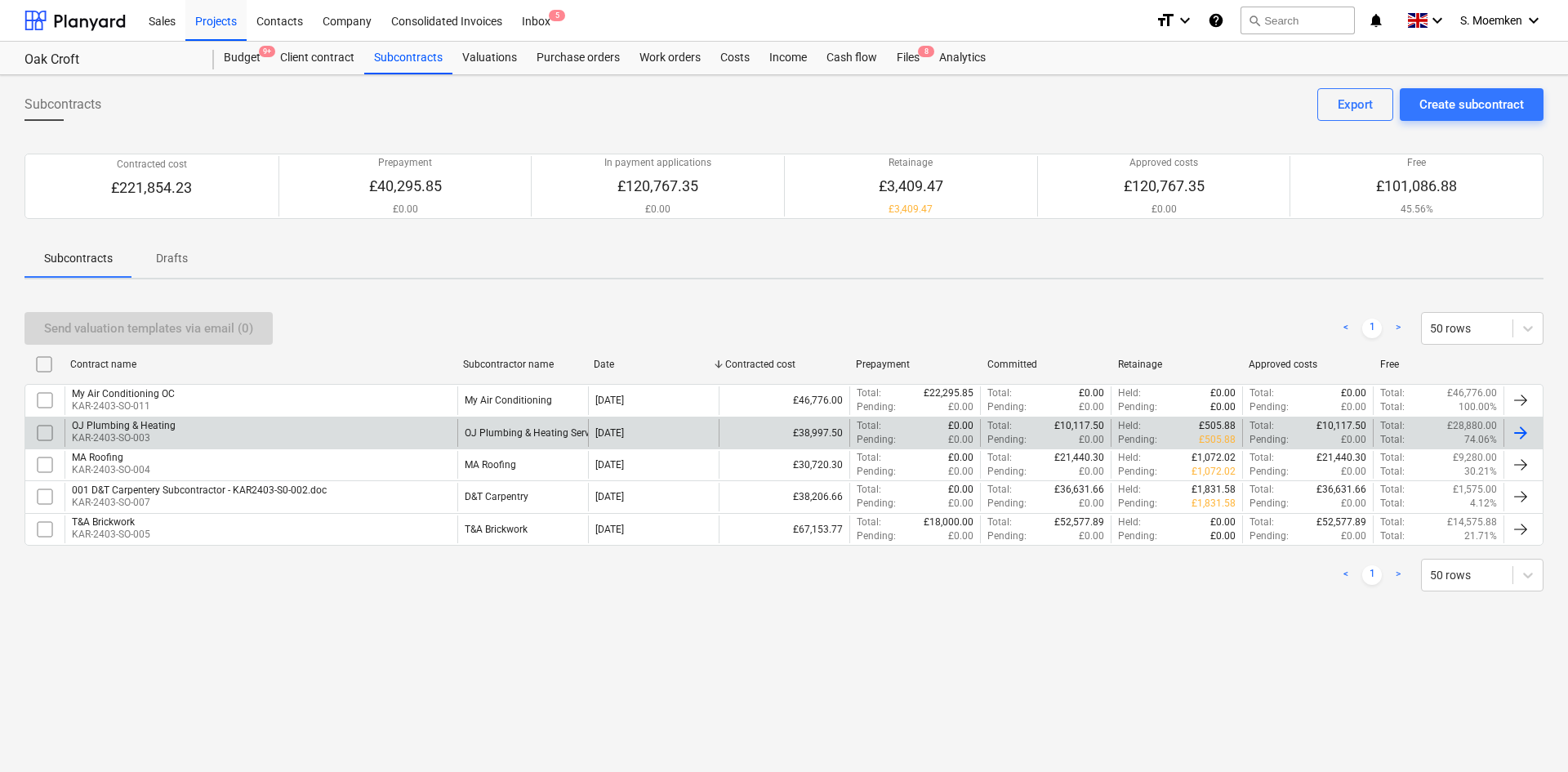
click at [219, 430] on div "OJ Plumbing & Heating KAR-2403-SO-003" at bounding box center [261, 432] width 393 height 27
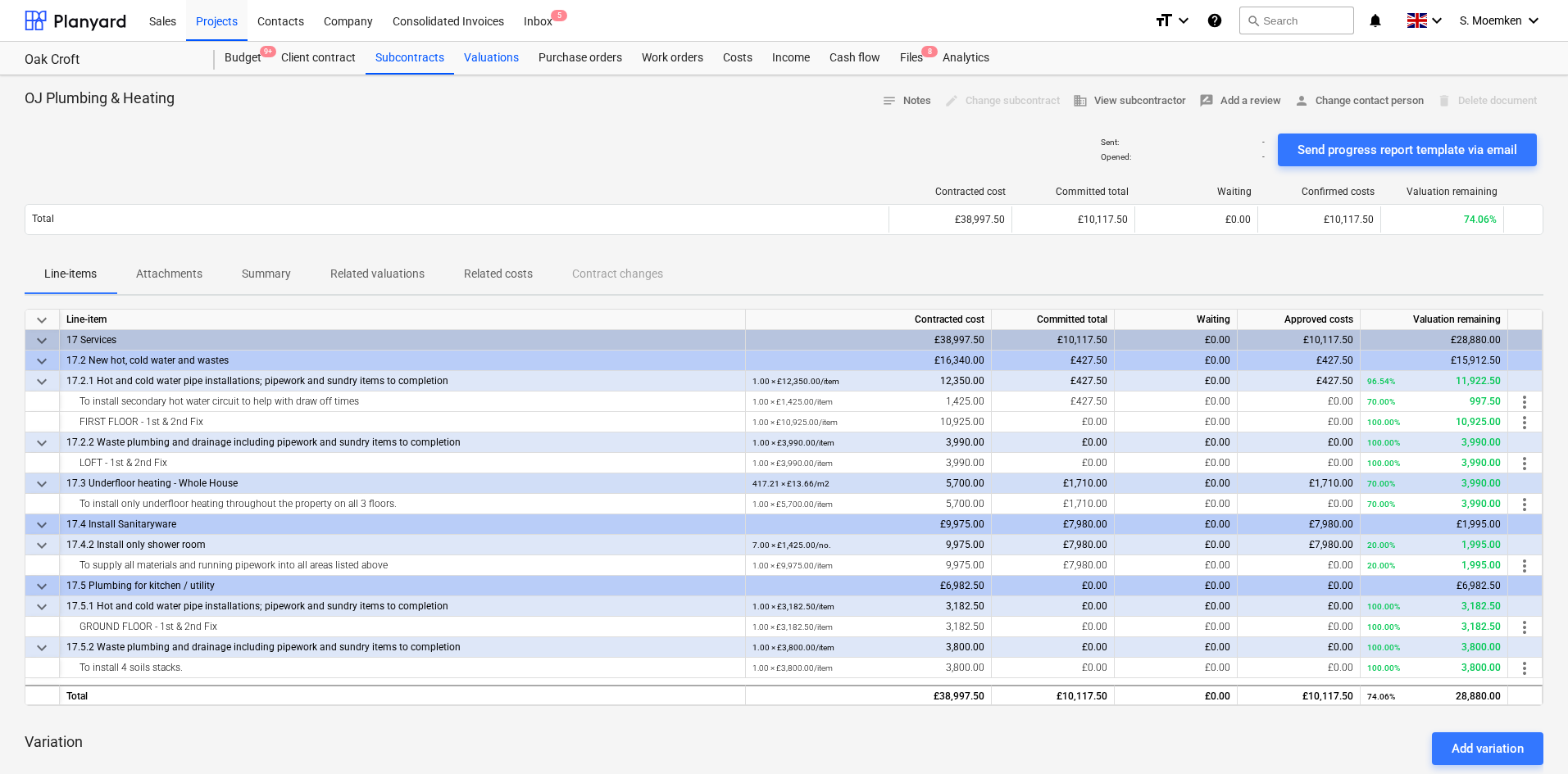
click at [482, 60] on div "Valuations" at bounding box center [491, 58] width 74 height 33
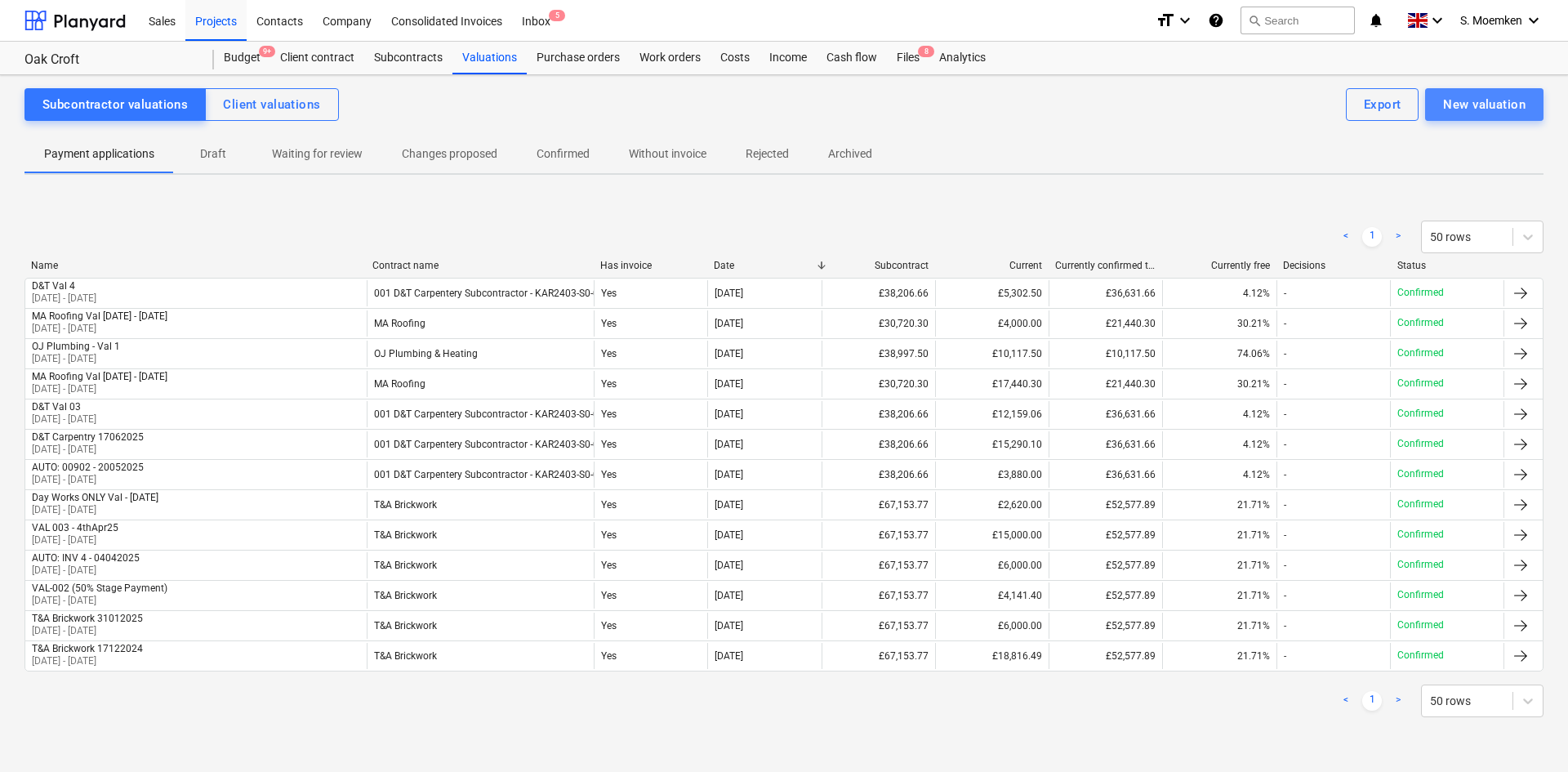
click at [1480, 114] on div "New valuation" at bounding box center [1484, 105] width 82 height 22
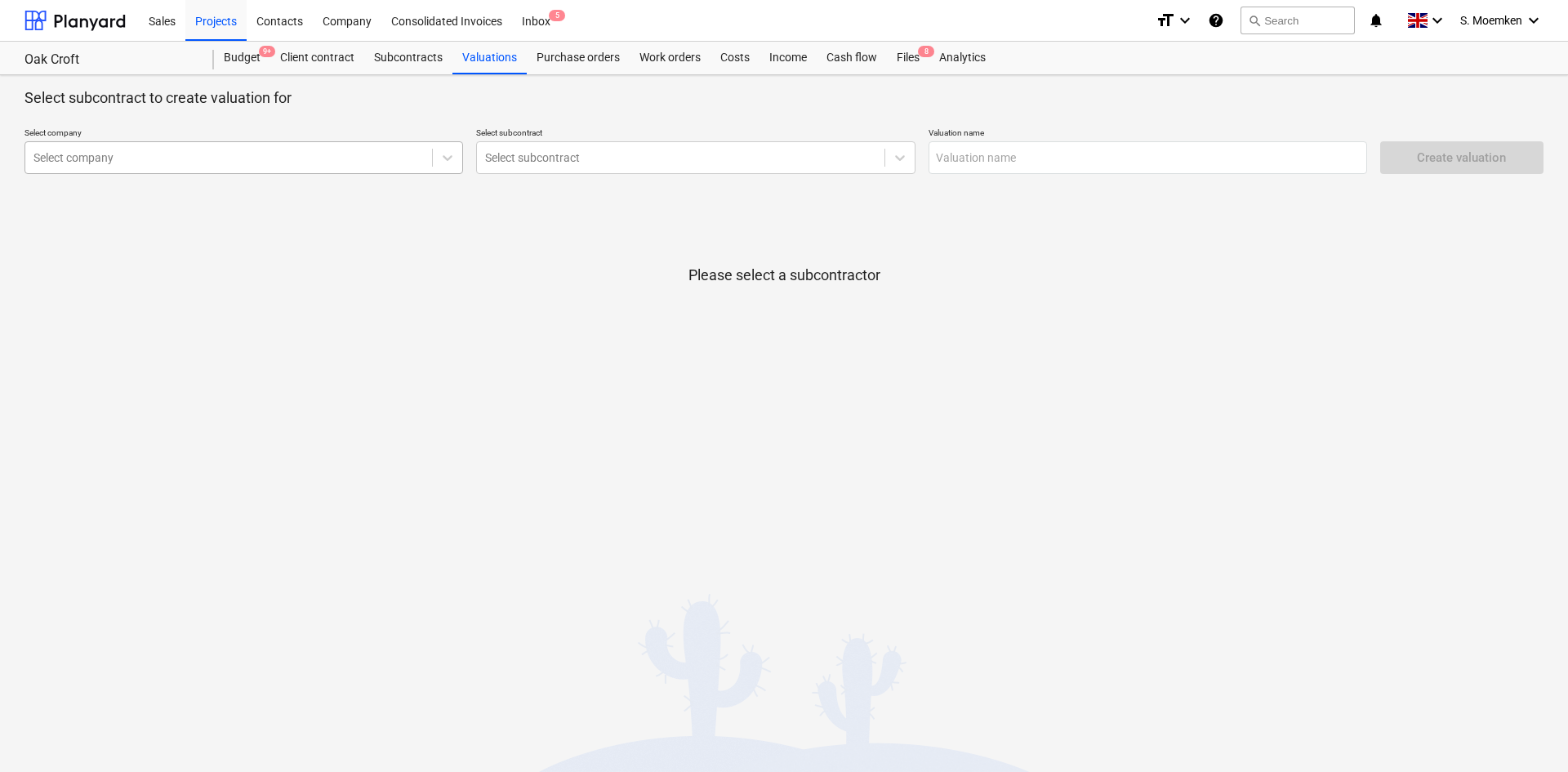
click at [159, 167] on div "Select company" at bounding box center [228, 157] width 407 height 22
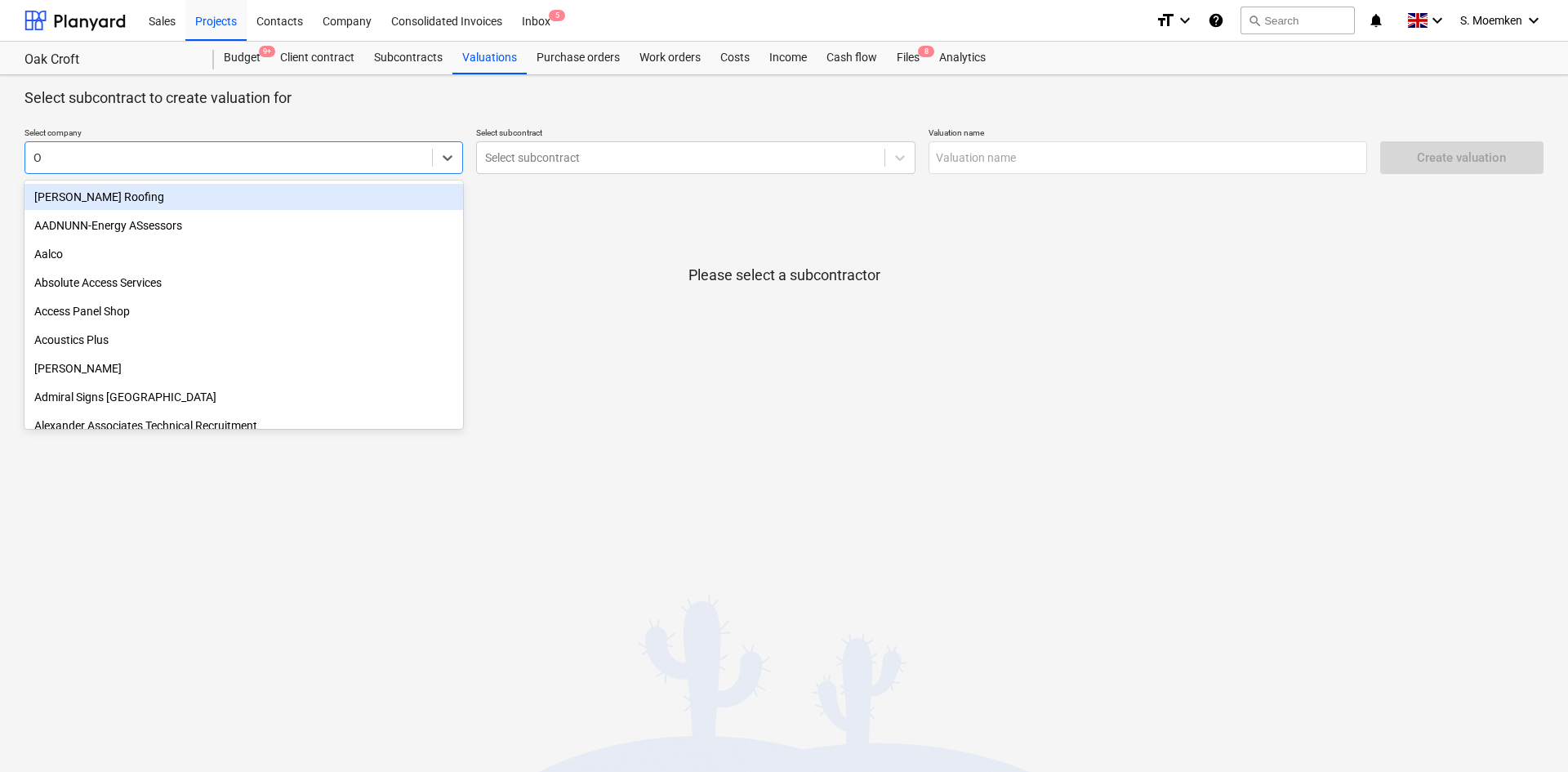
type input "OJ"
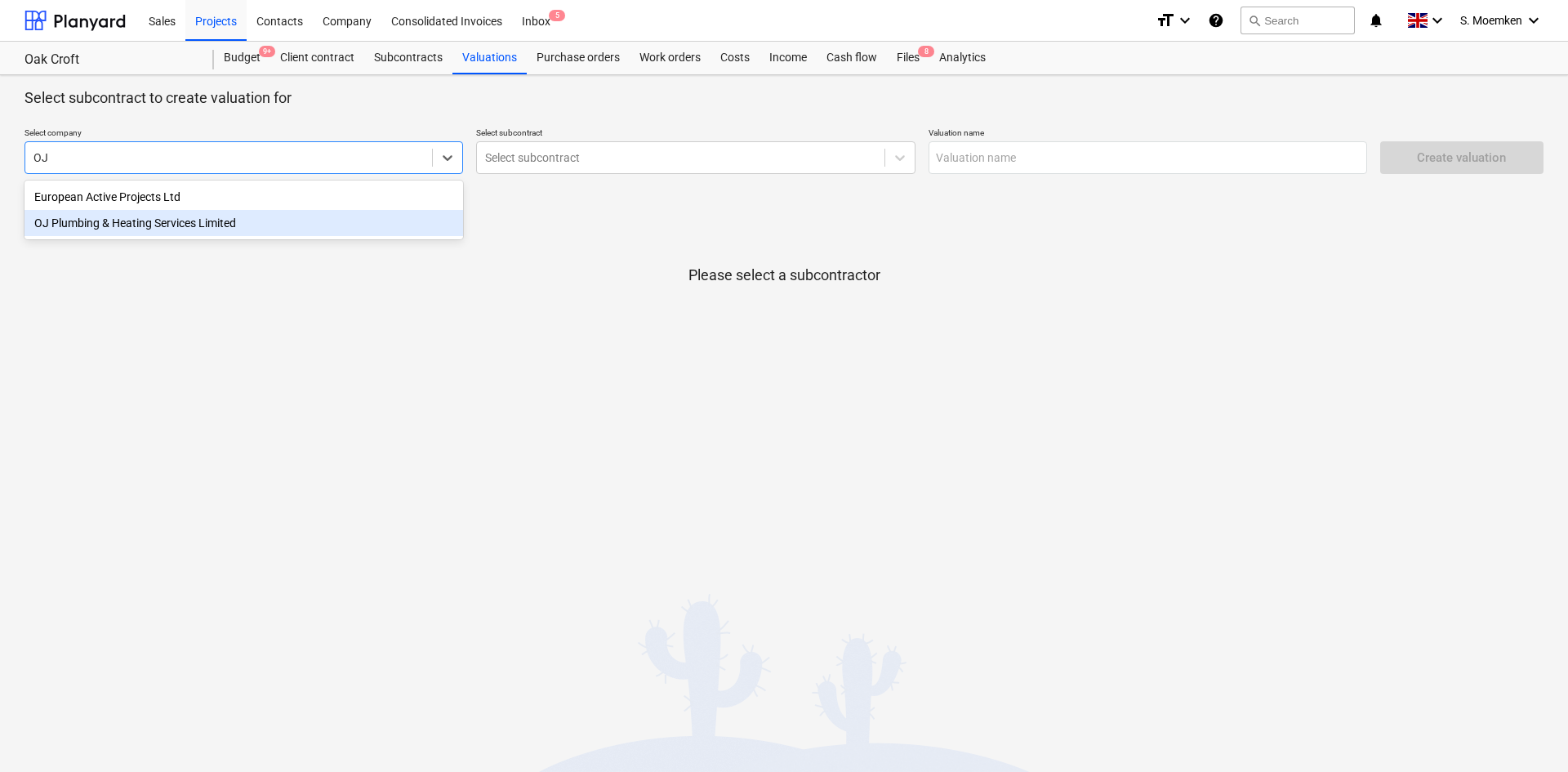
click at [169, 227] on div "OJ Plumbing & Heating Services Limited" at bounding box center [243, 222] width 439 height 26
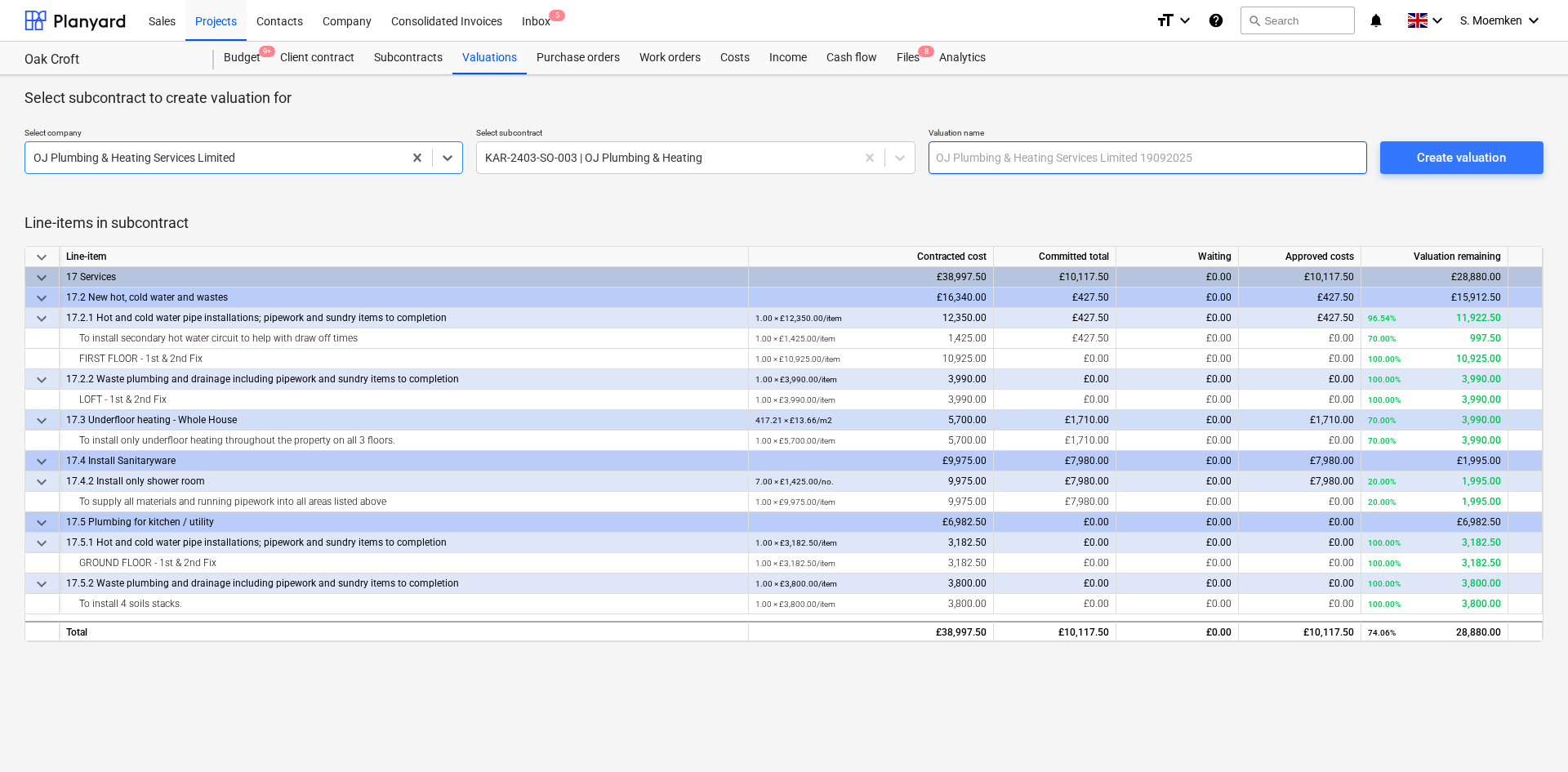
click at [1164, 164] on input "text" at bounding box center [1148, 157] width 439 height 32
click at [998, 166] on input "OJ" at bounding box center [1148, 157] width 439 height 32
type input "OJ Plumbing - Val 2"
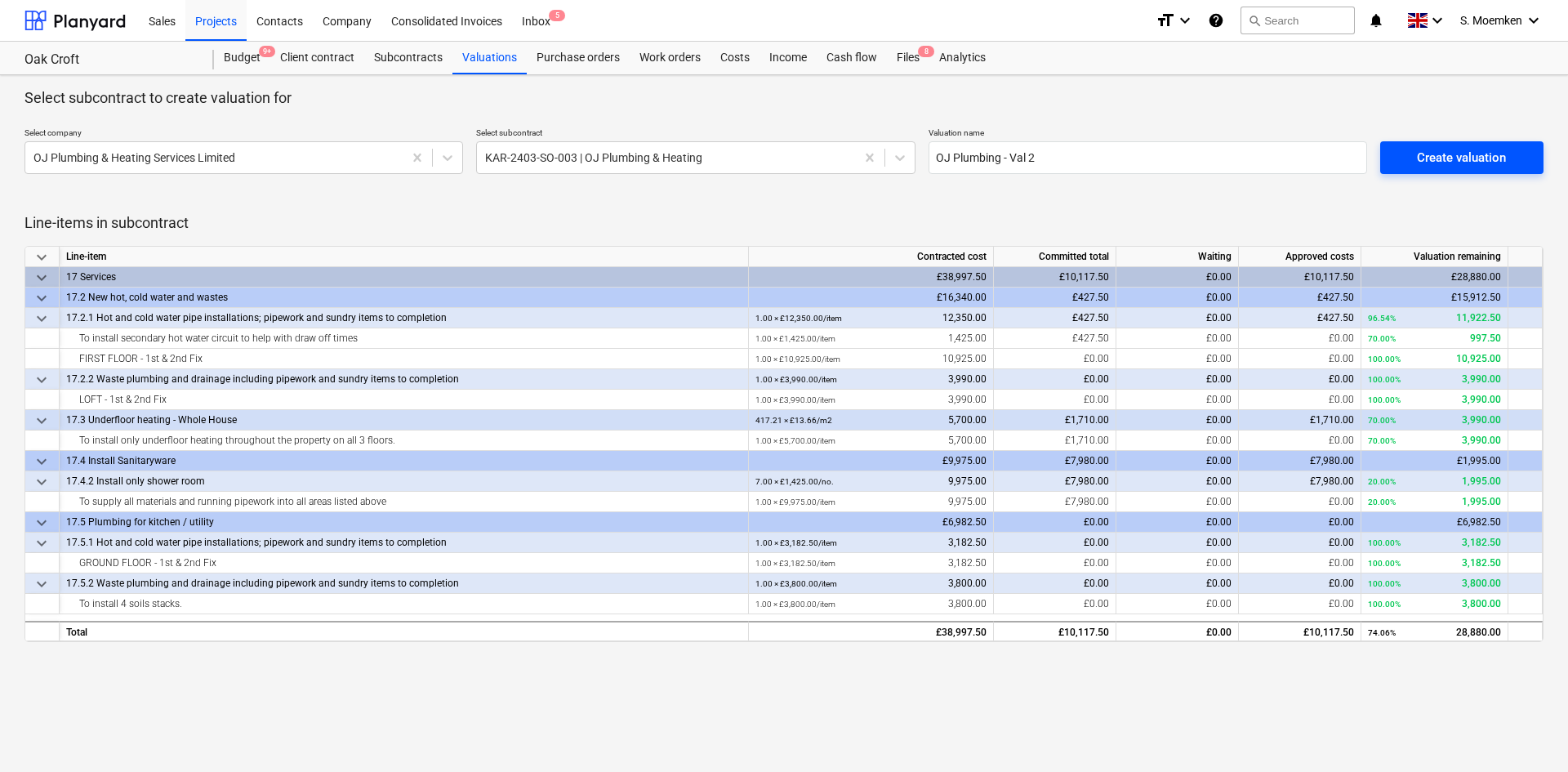
click at [1462, 164] on div "Create valuation" at bounding box center [1461, 158] width 89 height 22
